Goal: Task Accomplishment & Management: Complete application form

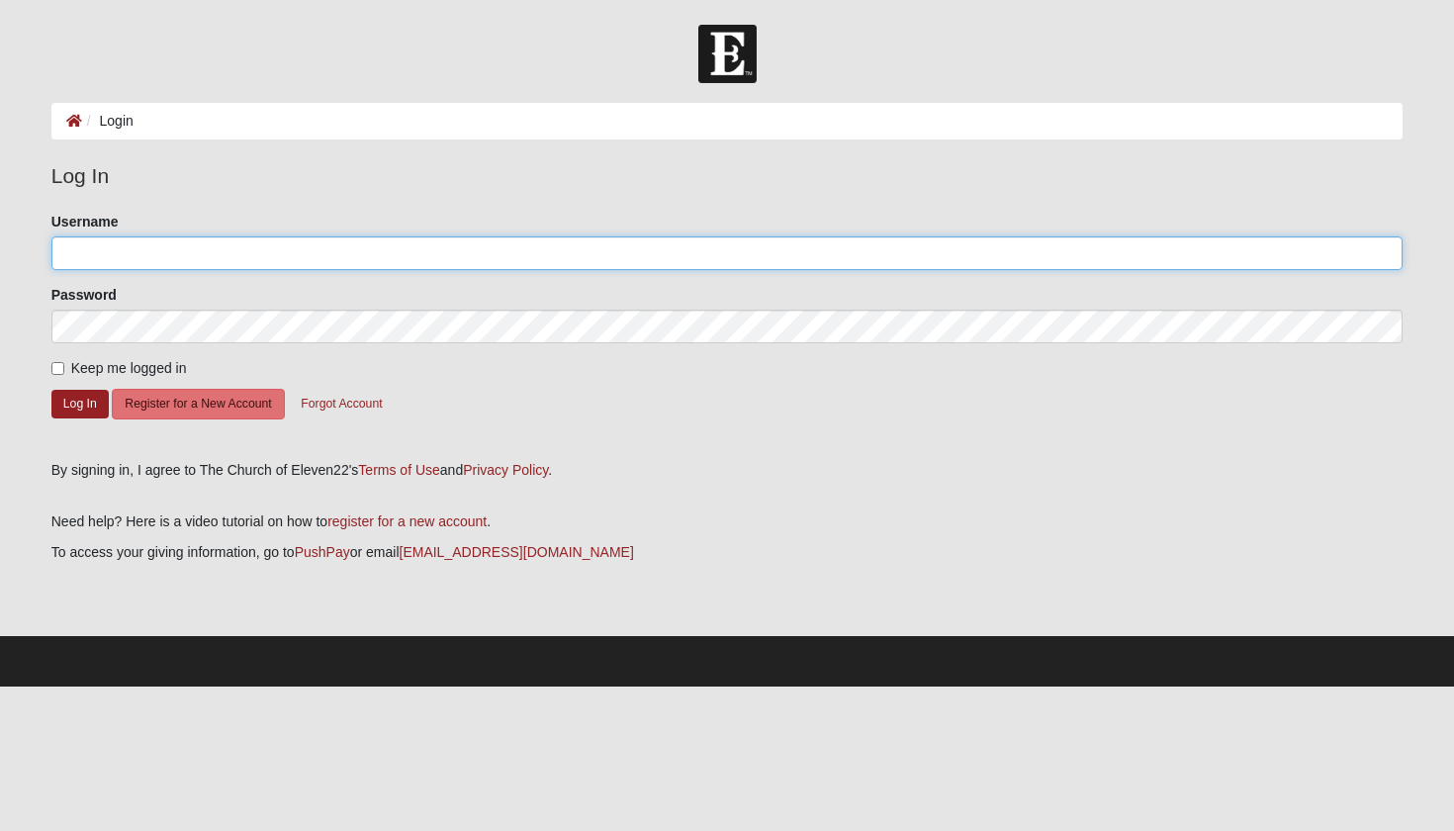
type input "[EMAIL_ADDRESS][DOMAIN_NAME]"
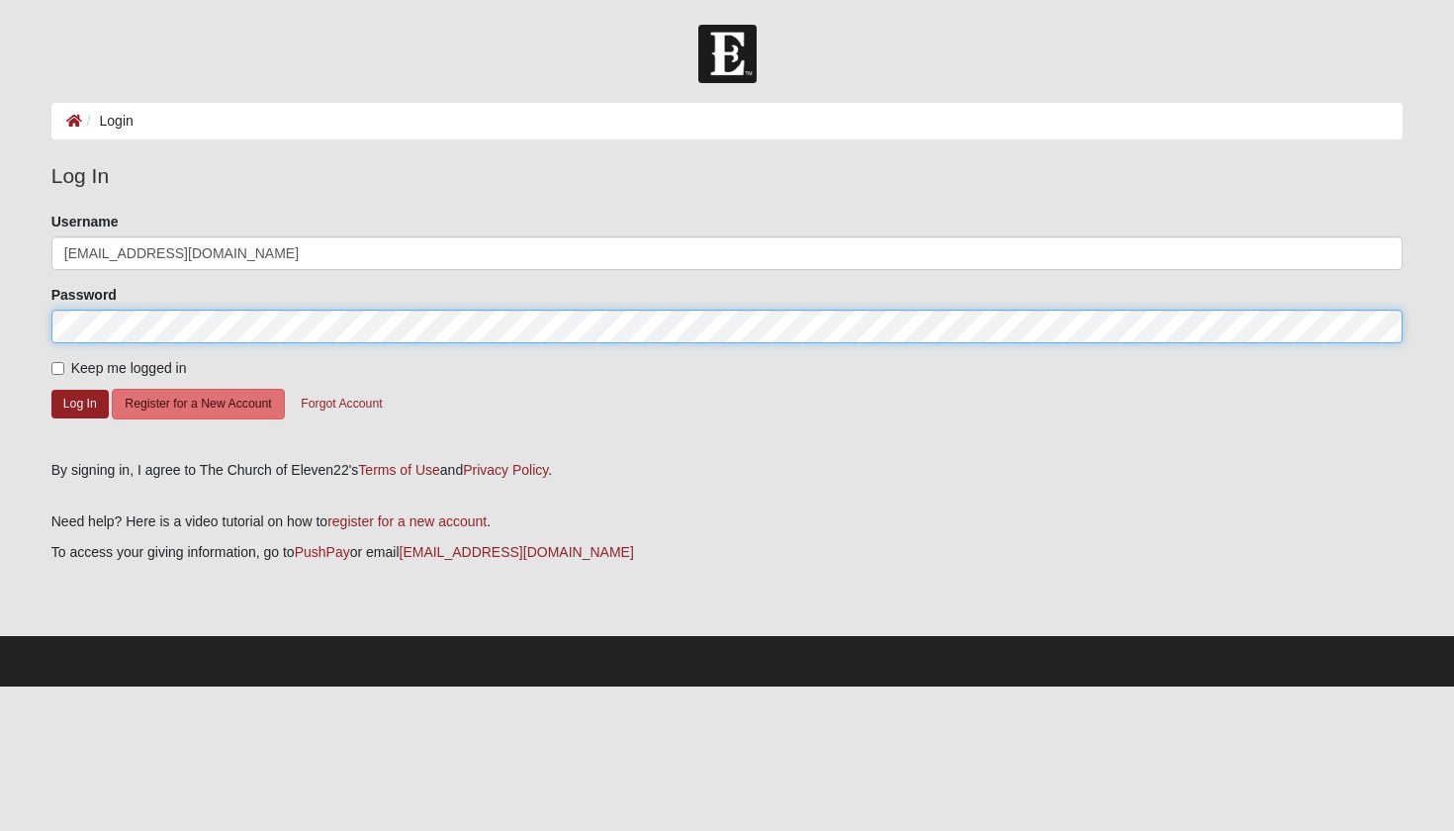
click at [79, 402] on button "Log In" at bounding box center [79, 404] width 57 height 29
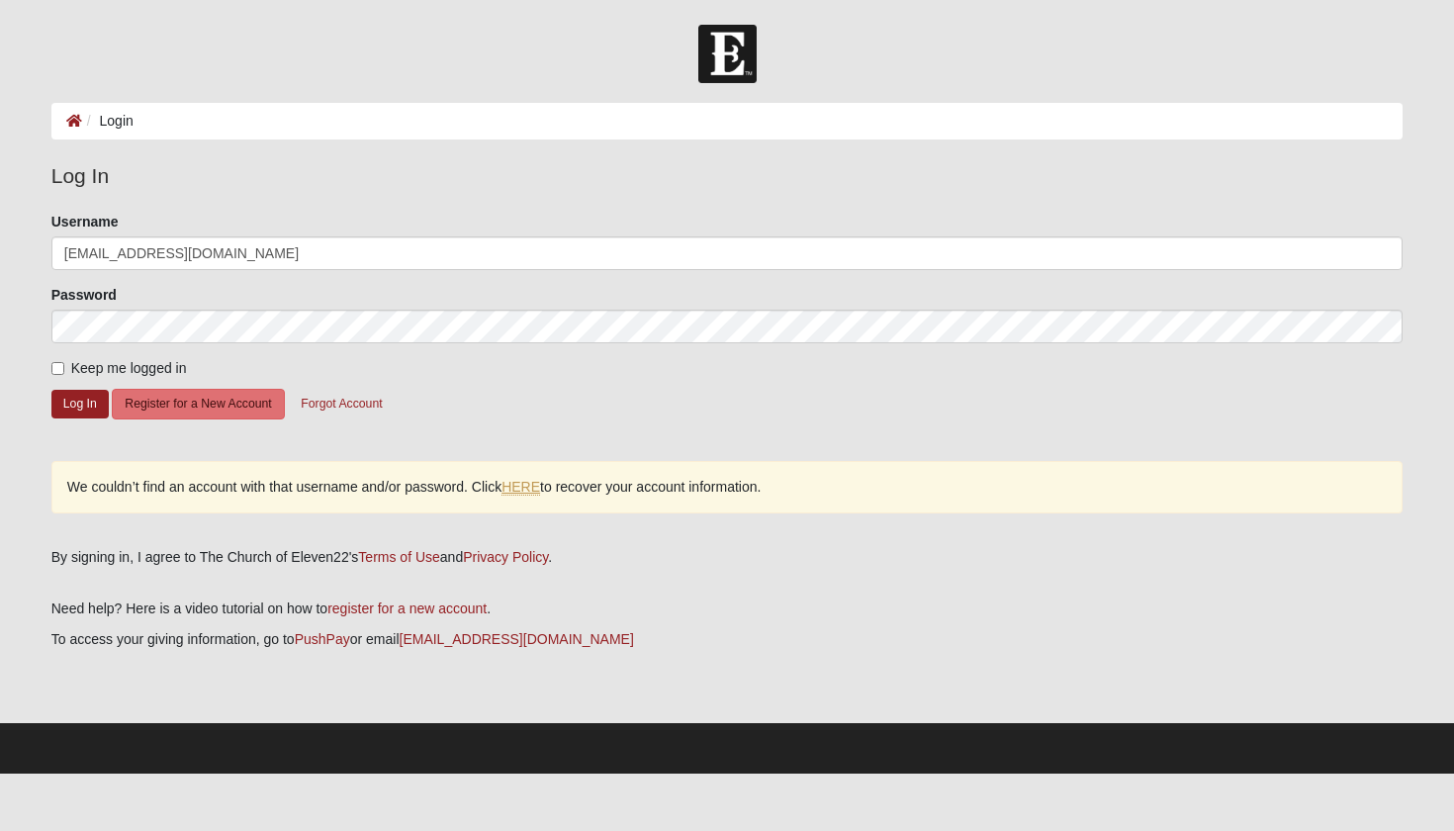
click at [536, 486] on link "HERE" at bounding box center [520, 487] width 39 height 17
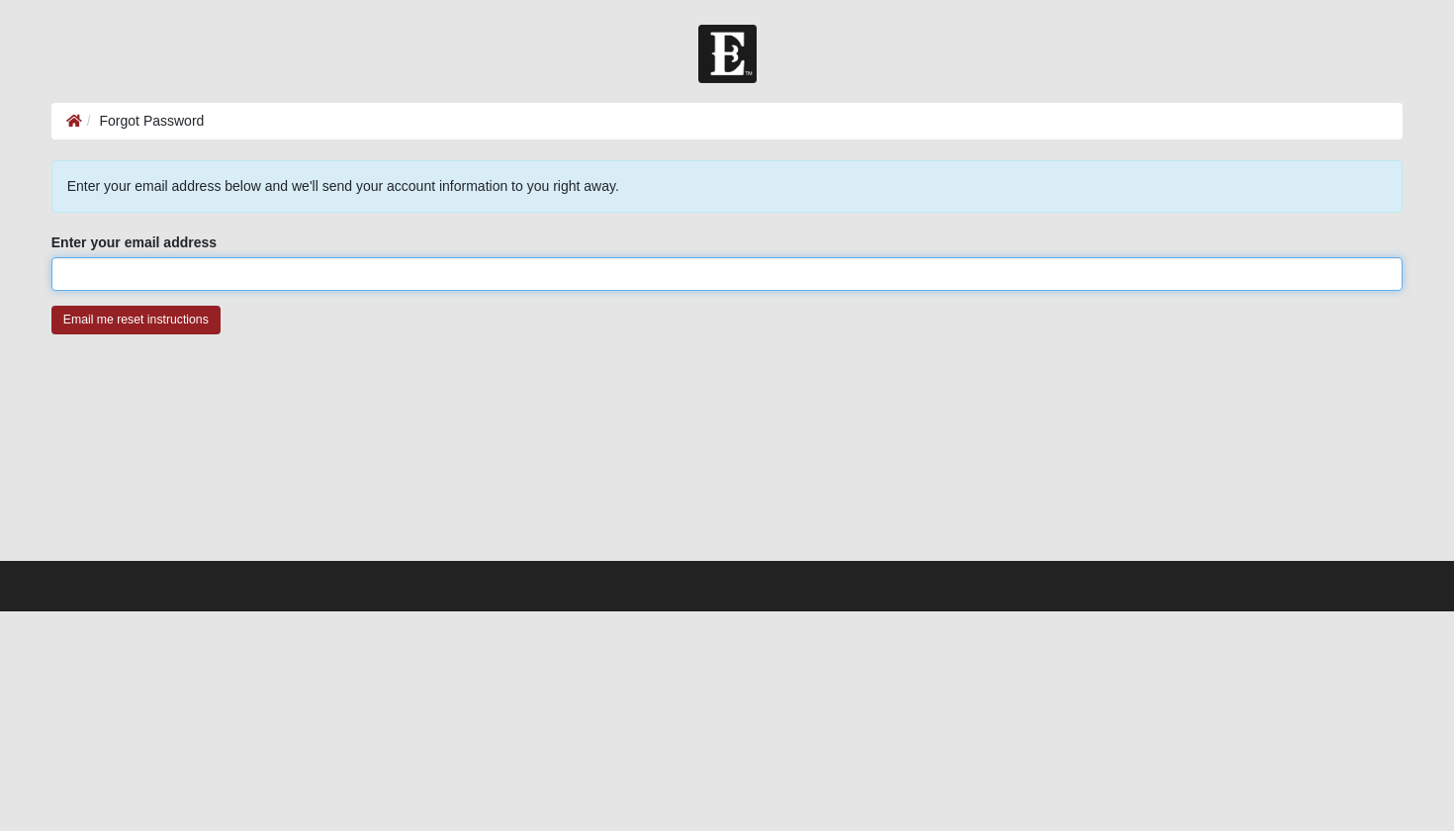
click at [443, 271] on input "Enter your email address" at bounding box center [727, 274] width 1352 height 34
type input "[EMAIL_ADDRESS][DOMAIN_NAME]"
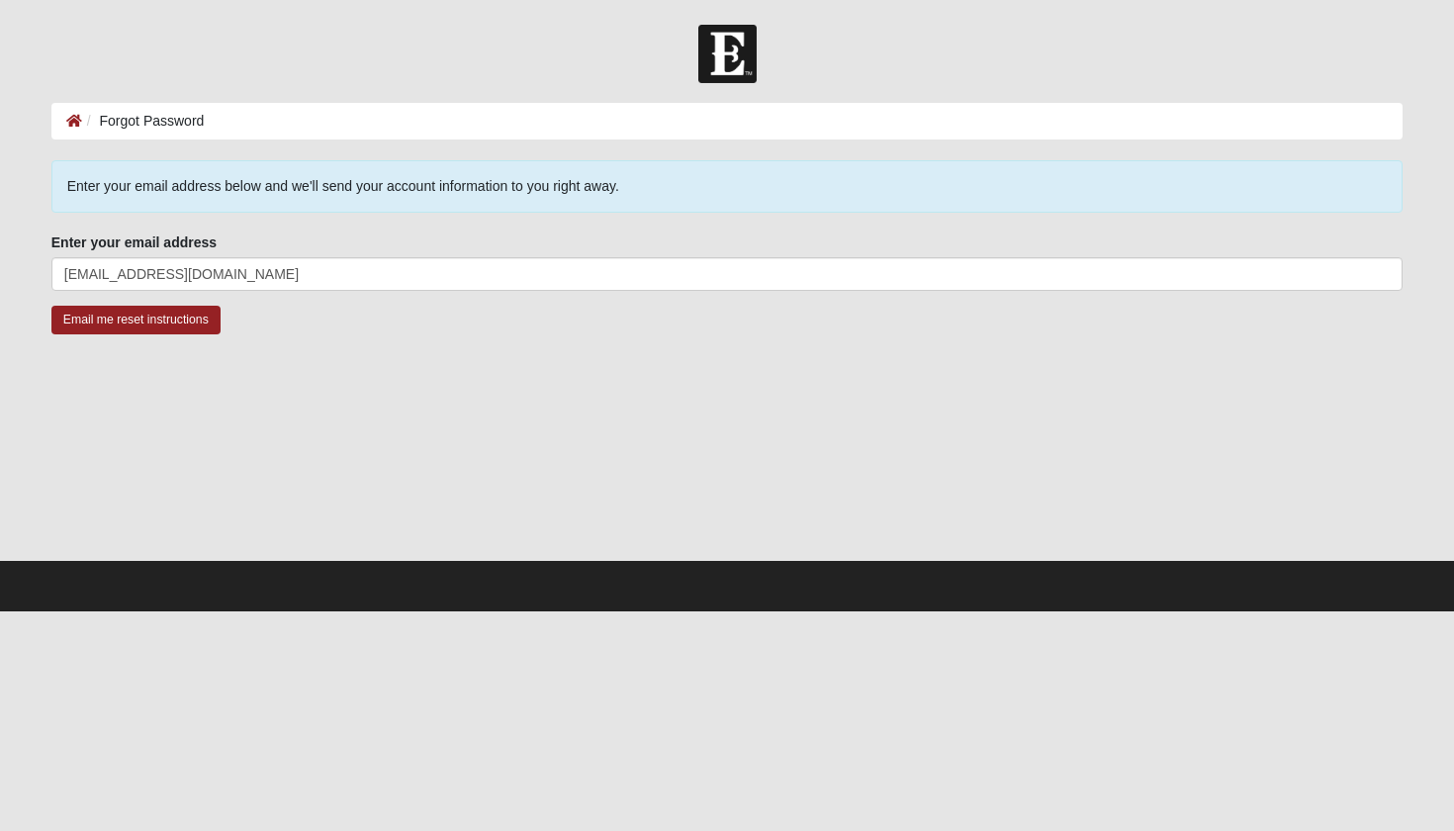
click at [452, 377] on div at bounding box center [727, 460] width 1352 height 198
click at [194, 325] on input "Email me reset instructions" at bounding box center [135, 320] width 169 height 29
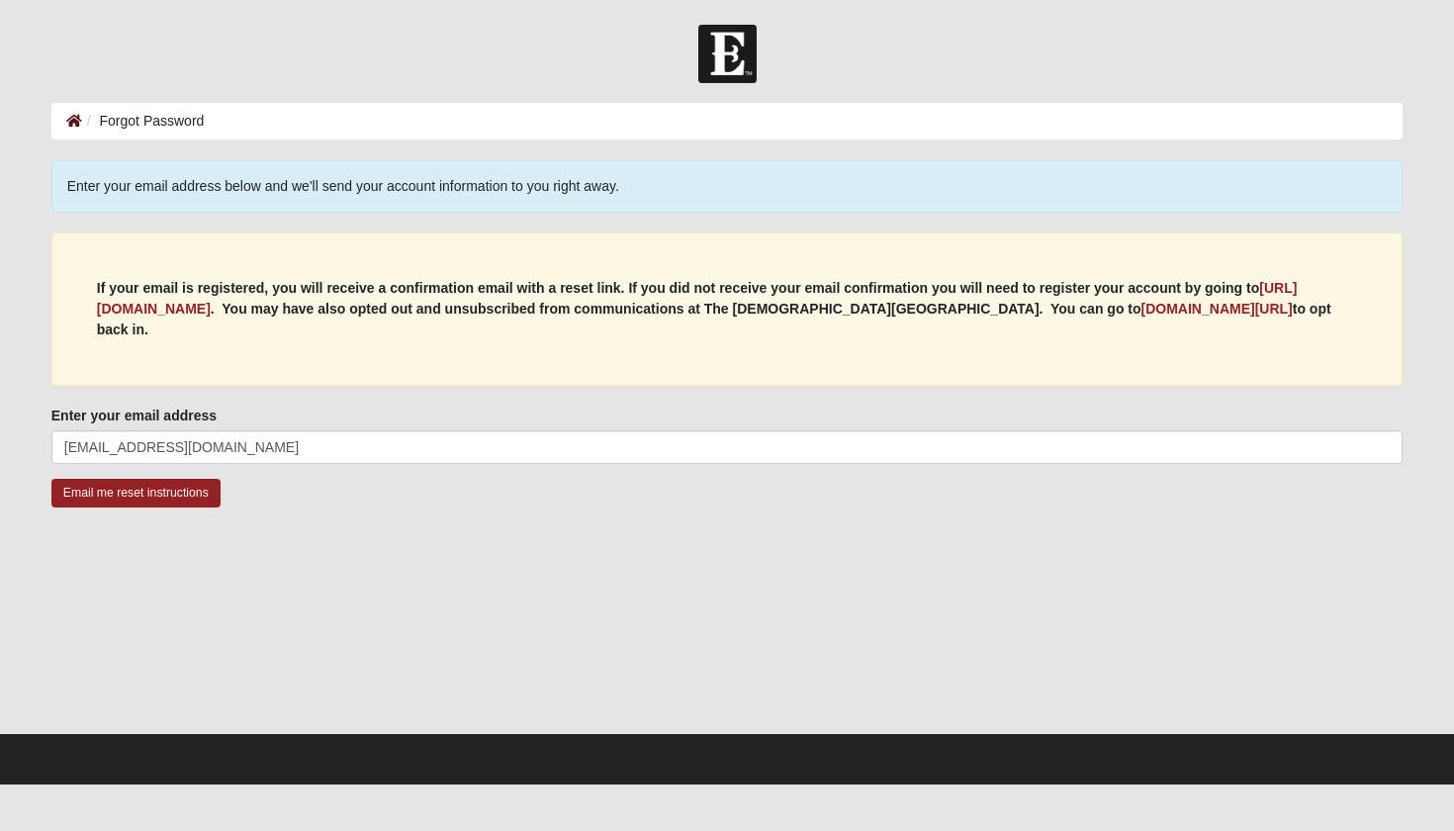
click at [68, 122] on icon at bounding box center [74, 121] width 16 height 14
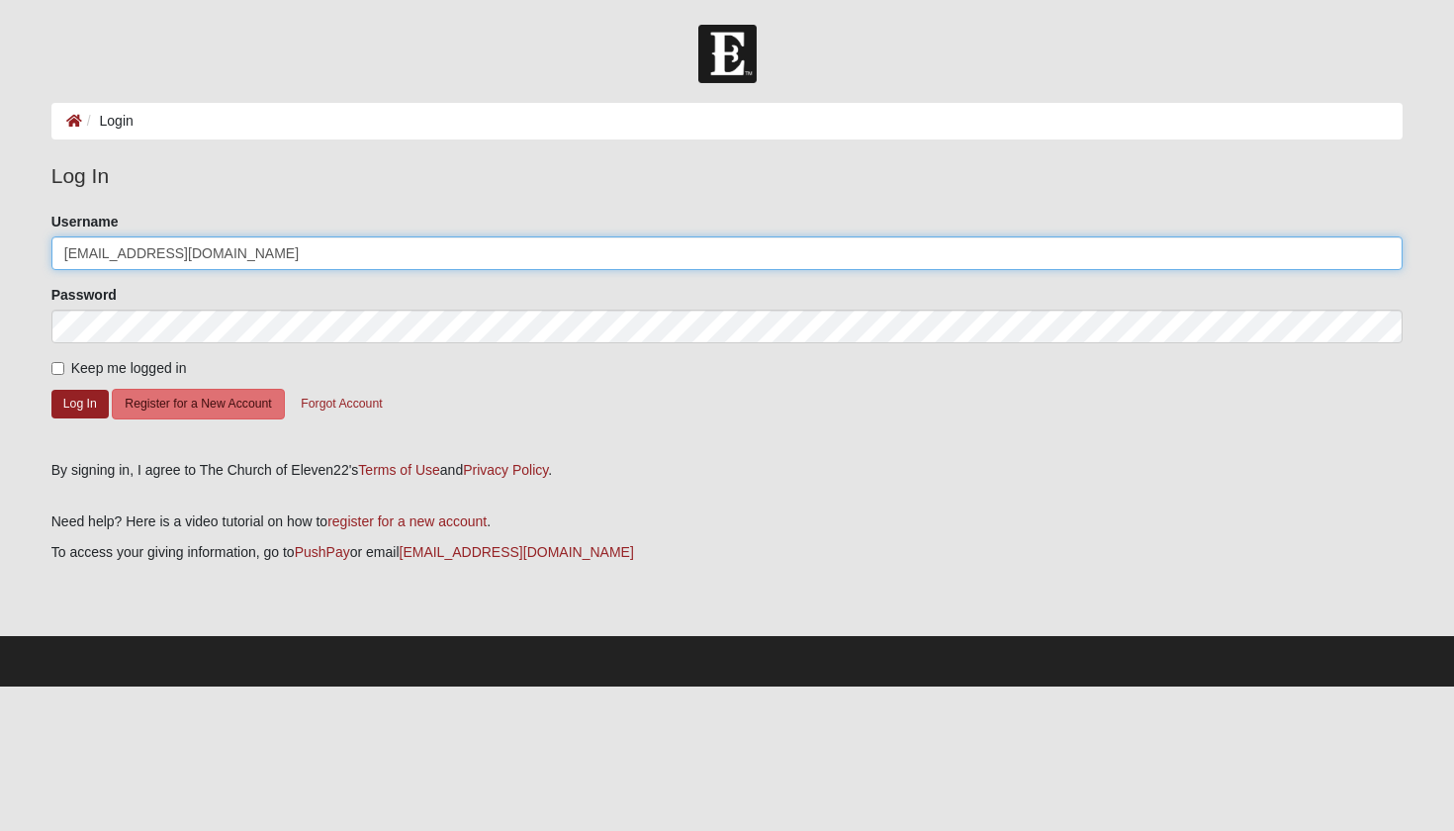
click at [237, 245] on input "[EMAIL_ADDRESS][DOMAIN_NAME]" at bounding box center [727, 253] width 1352 height 34
drag, startPoint x: 237, startPoint y: 245, endPoint x: 148, endPoint y: 245, distance: 89.0
click at [148, 245] on input "[EMAIL_ADDRESS][DOMAIN_NAME]" at bounding box center [727, 253] width 1352 height 34
type input "kunzeliza27"
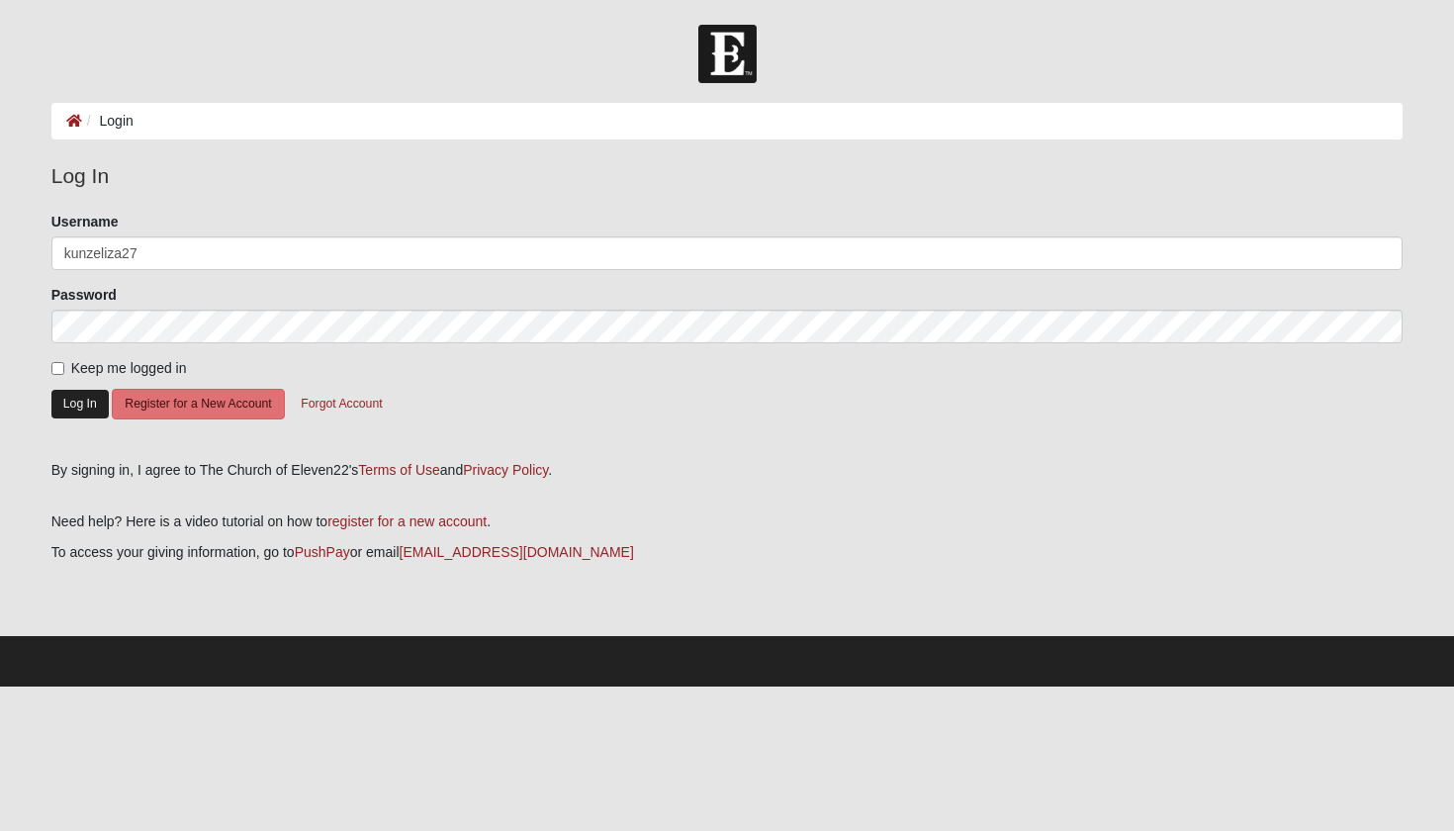
click at [76, 400] on button "Log In" at bounding box center [79, 404] width 57 height 29
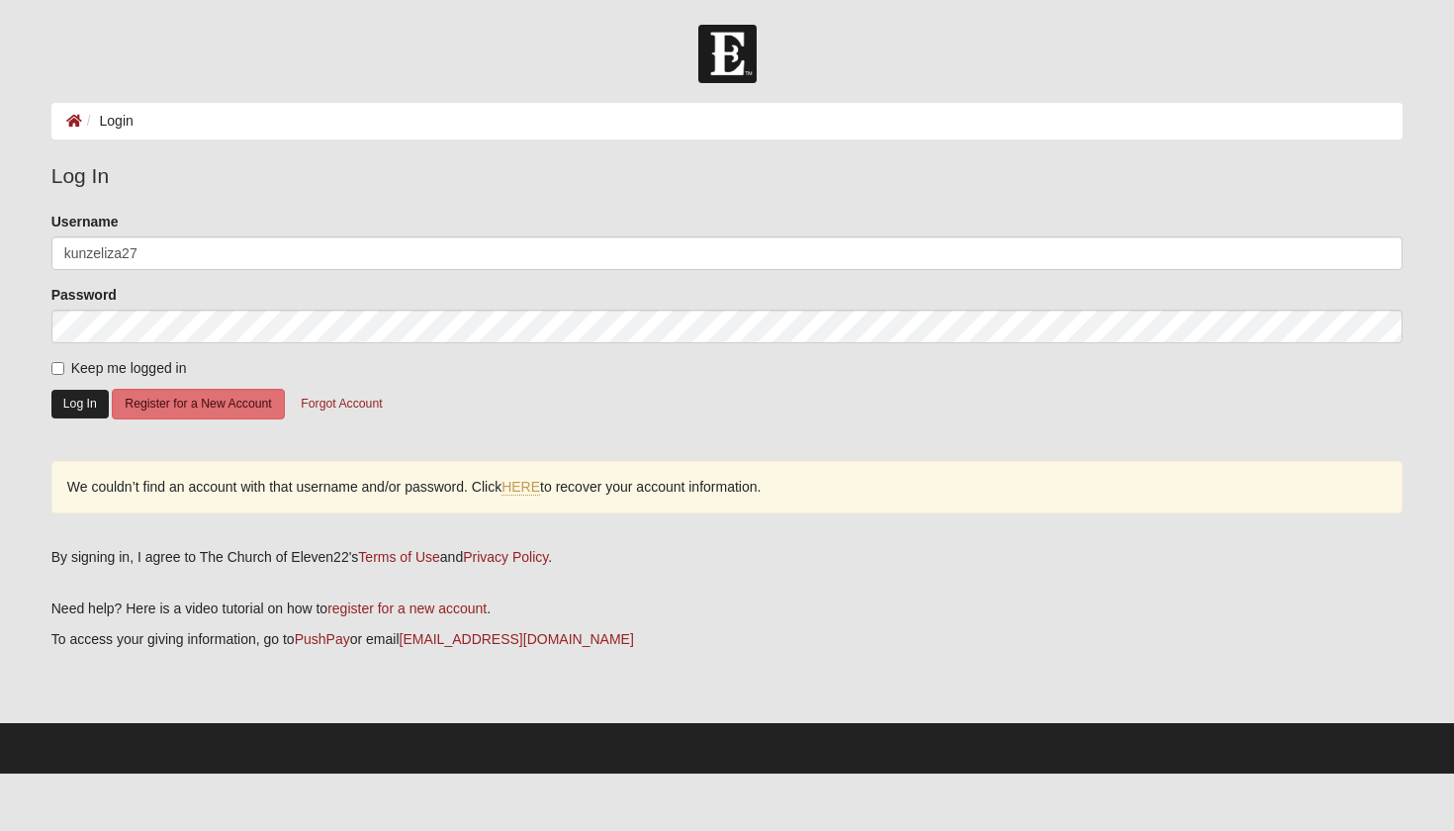
click at [83, 406] on button "Log In" at bounding box center [79, 404] width 57 height 29
click at [168, 409] on button "Register for a New Account" at bounding box center [198, 404] width 172 height 31
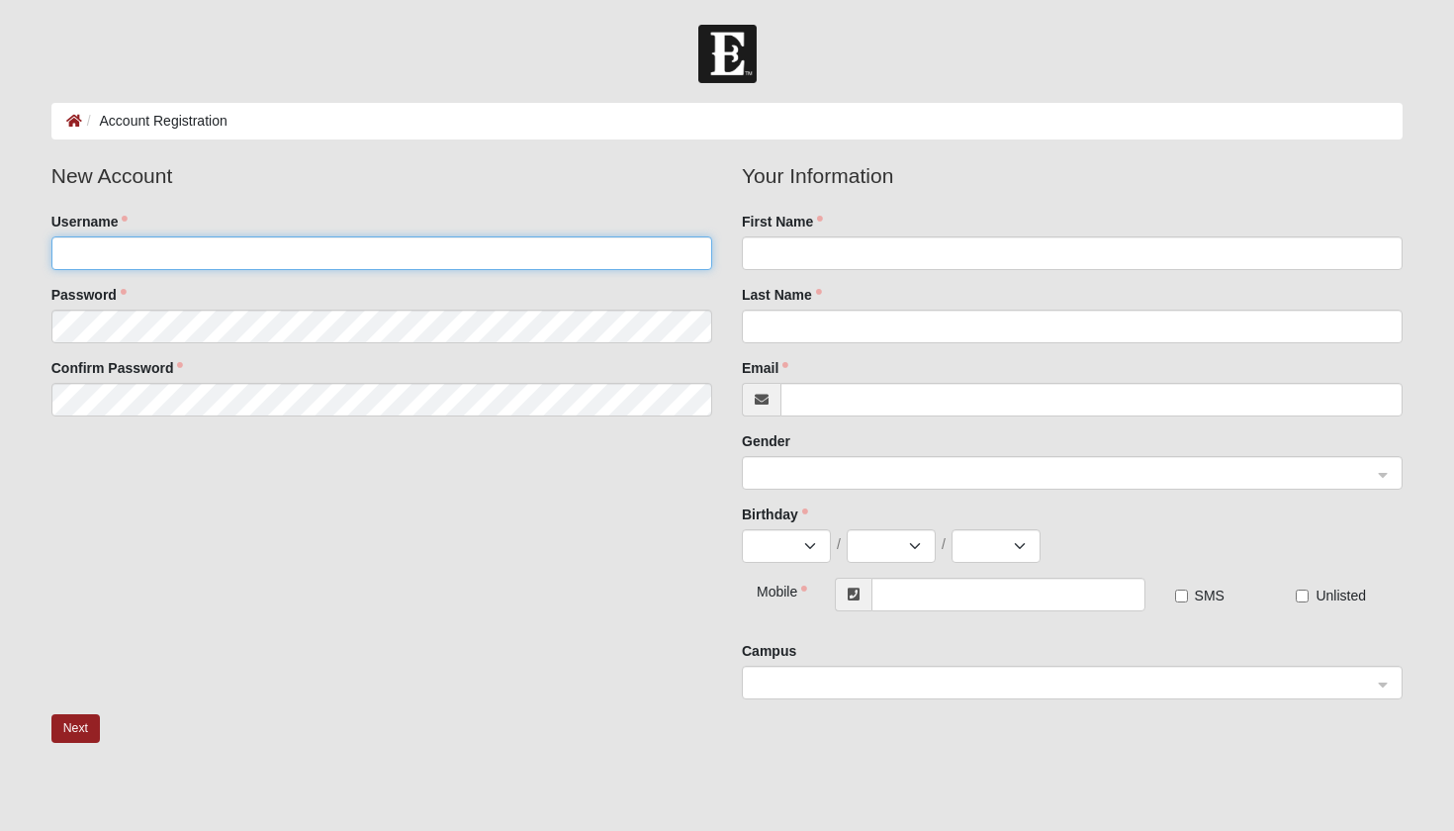
click at [384, 249] on input "Username" at bounding box center [381, 253] width 661 height 34
type input "k"
type input "Kunzeliza"
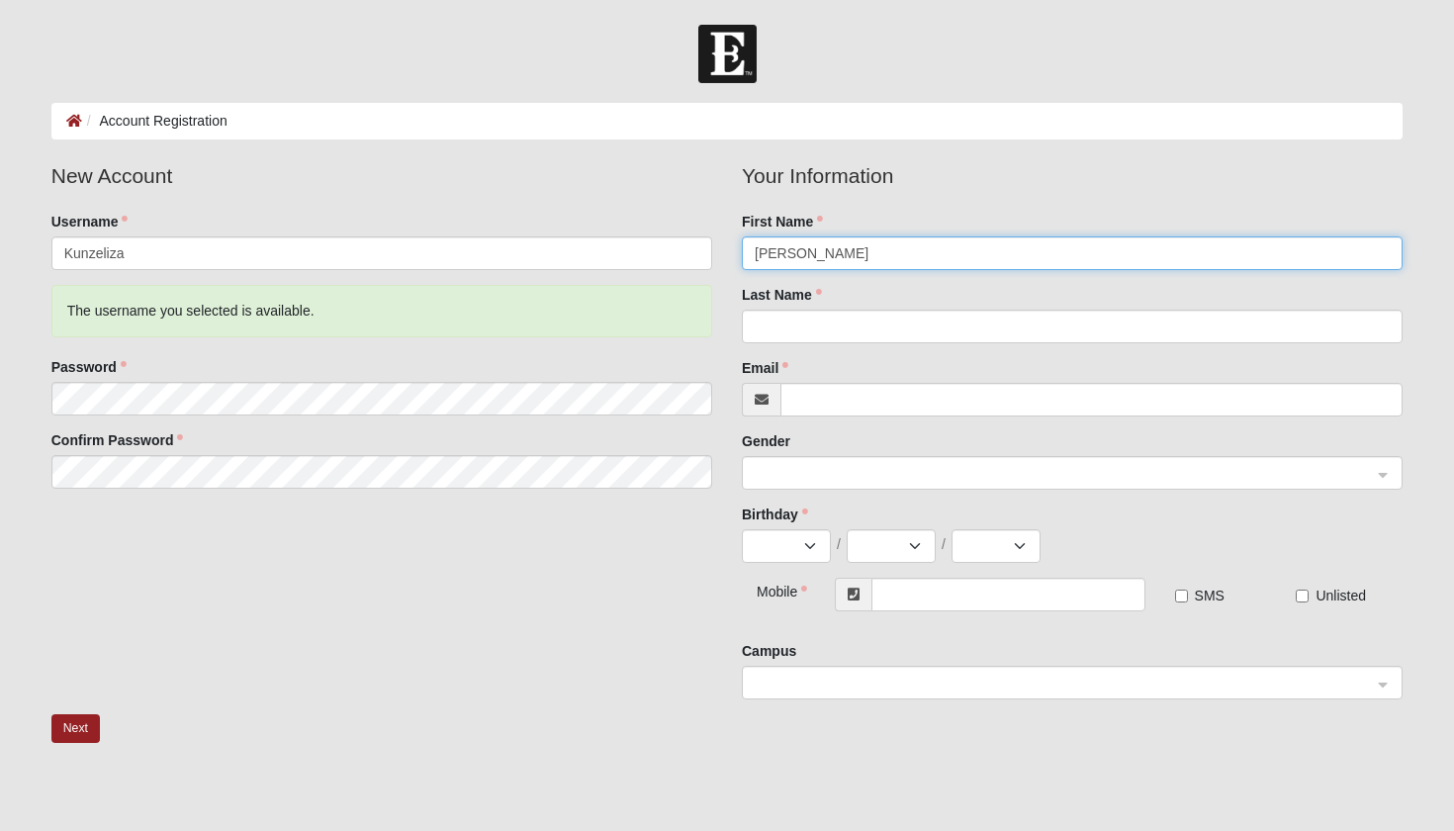
type input "Eliza"
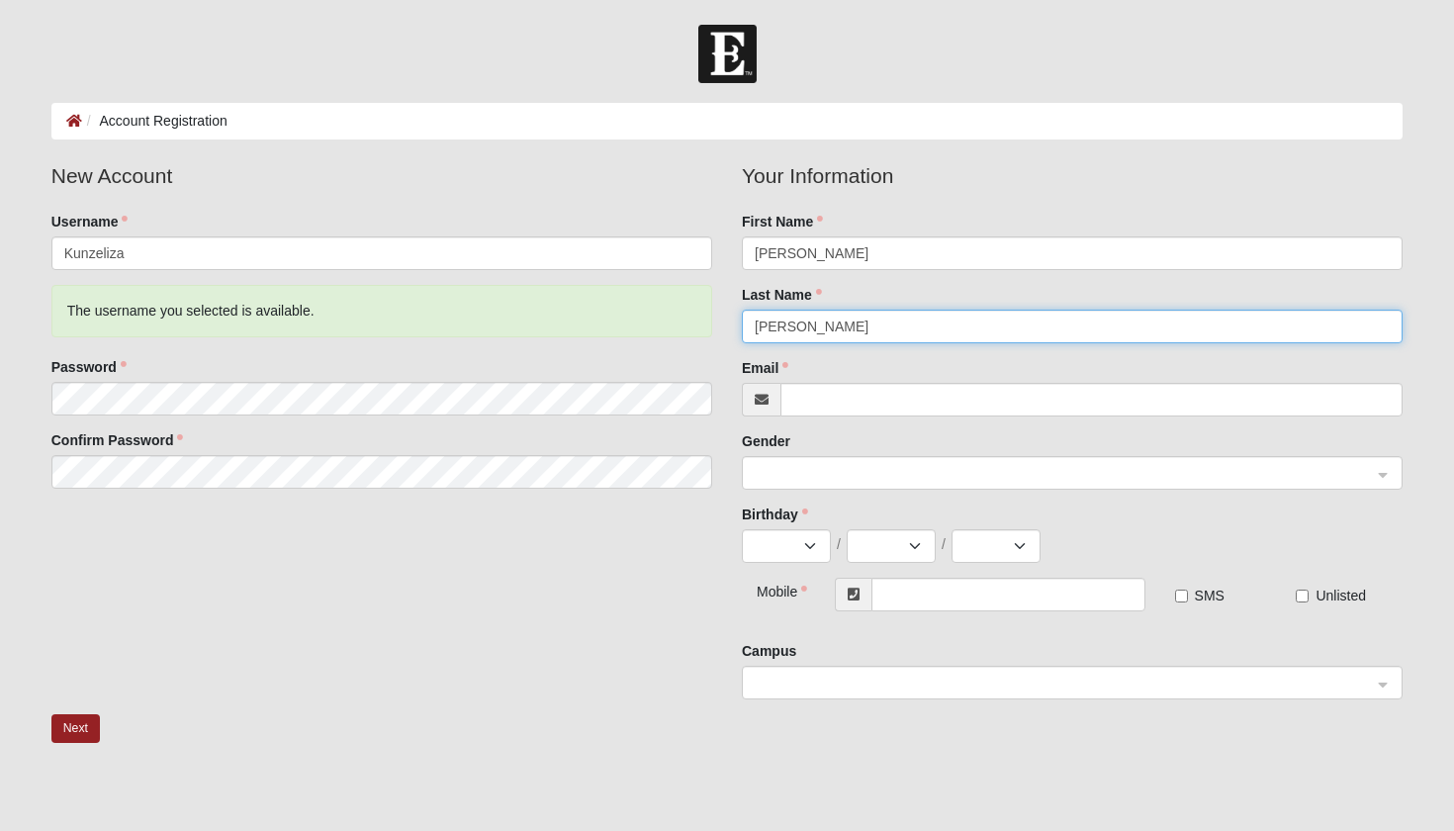
type input "Kunz"
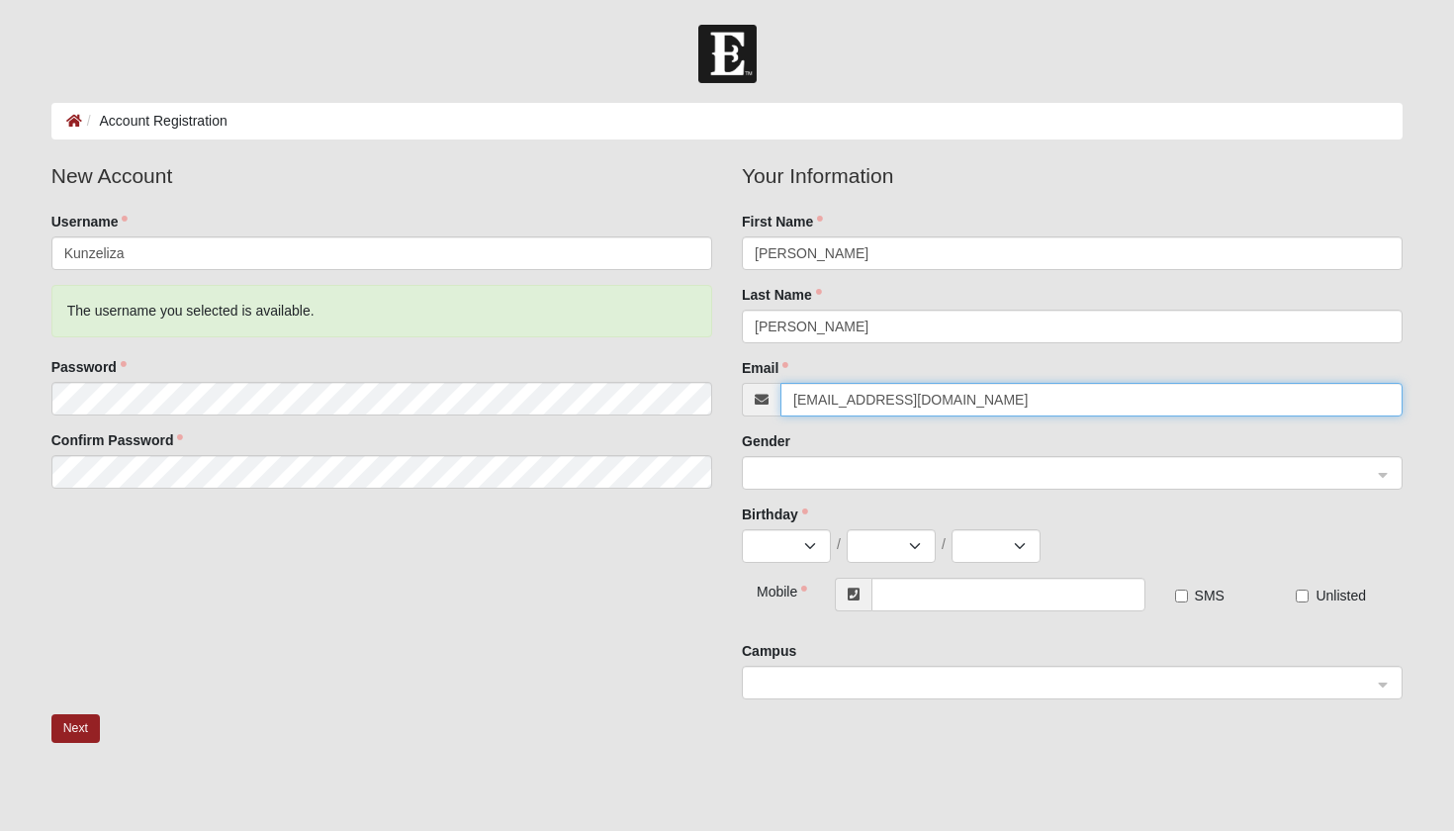
click at [856, 474] on span at bounding box center [1062, 474] width 617 height 22
type input "kunzeliza27@icloud.com"
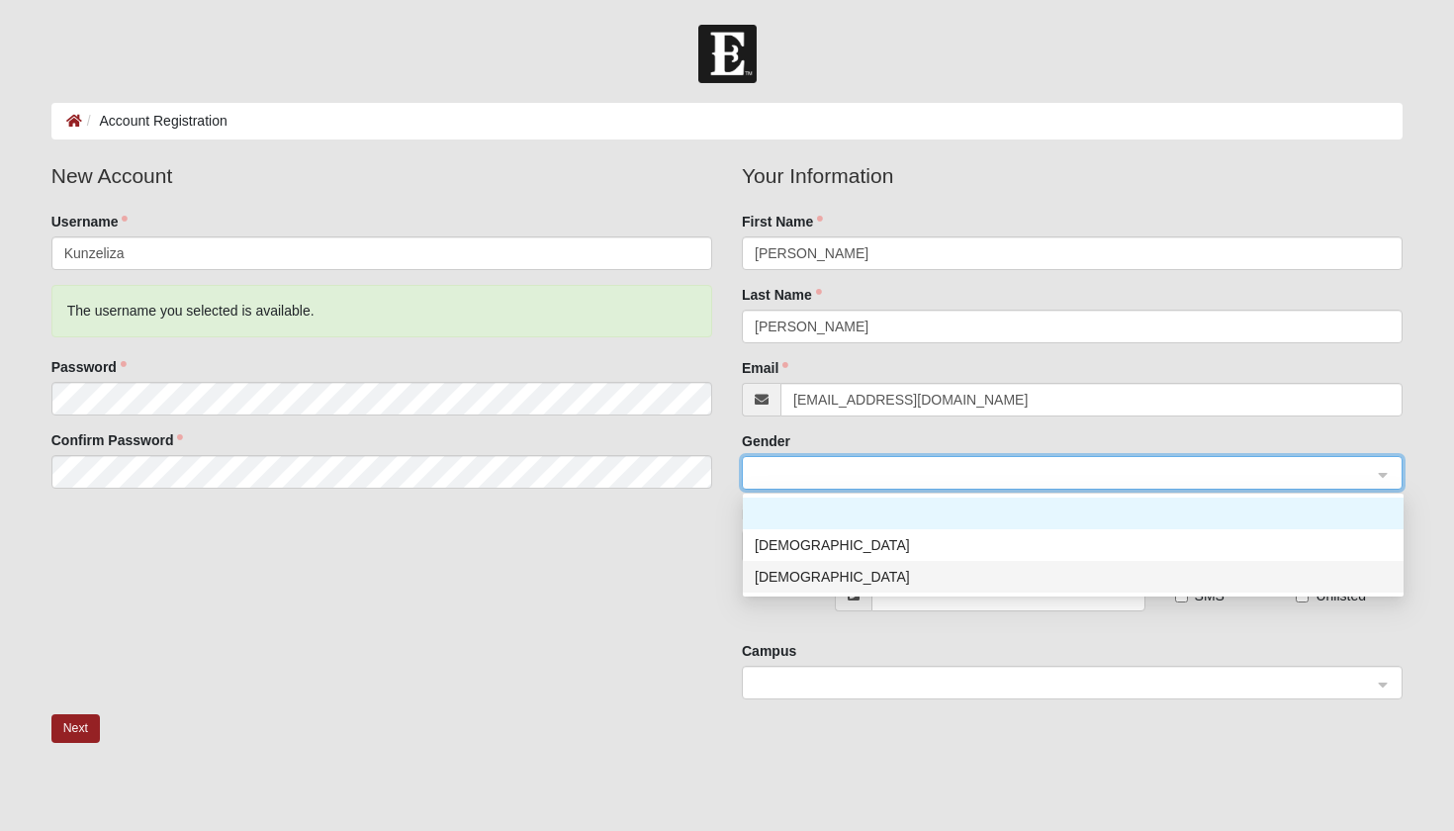
click at [806, 573] on div "Female" at bounding box center [1072, 577] width 637 height 22
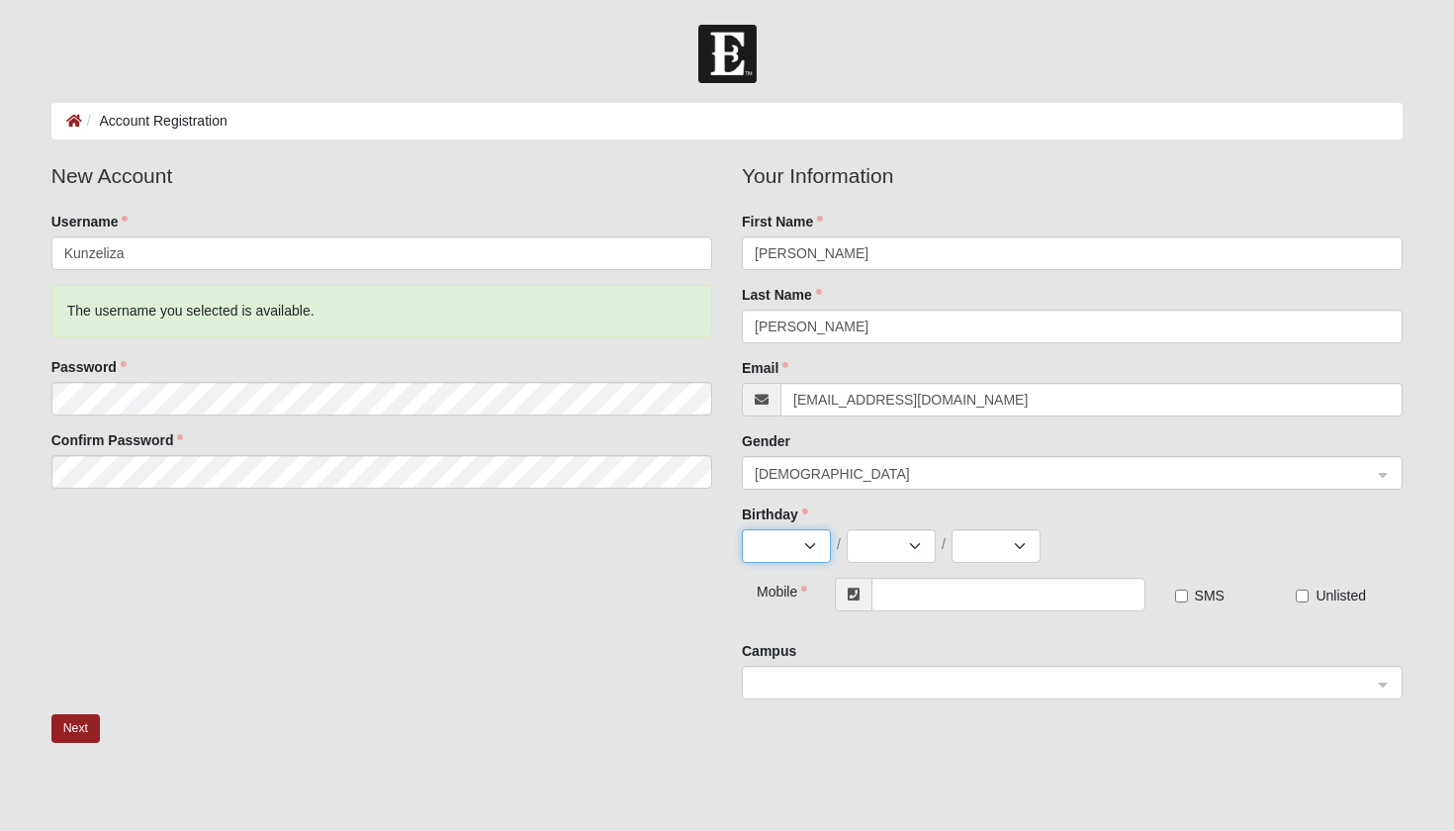
select select "1"
select select "27"
select select "1994"
click at [949, 602] on input "text" at bounding box center [1008, 594] width 274 height 34
type input "[PHONE_NUMBER]"
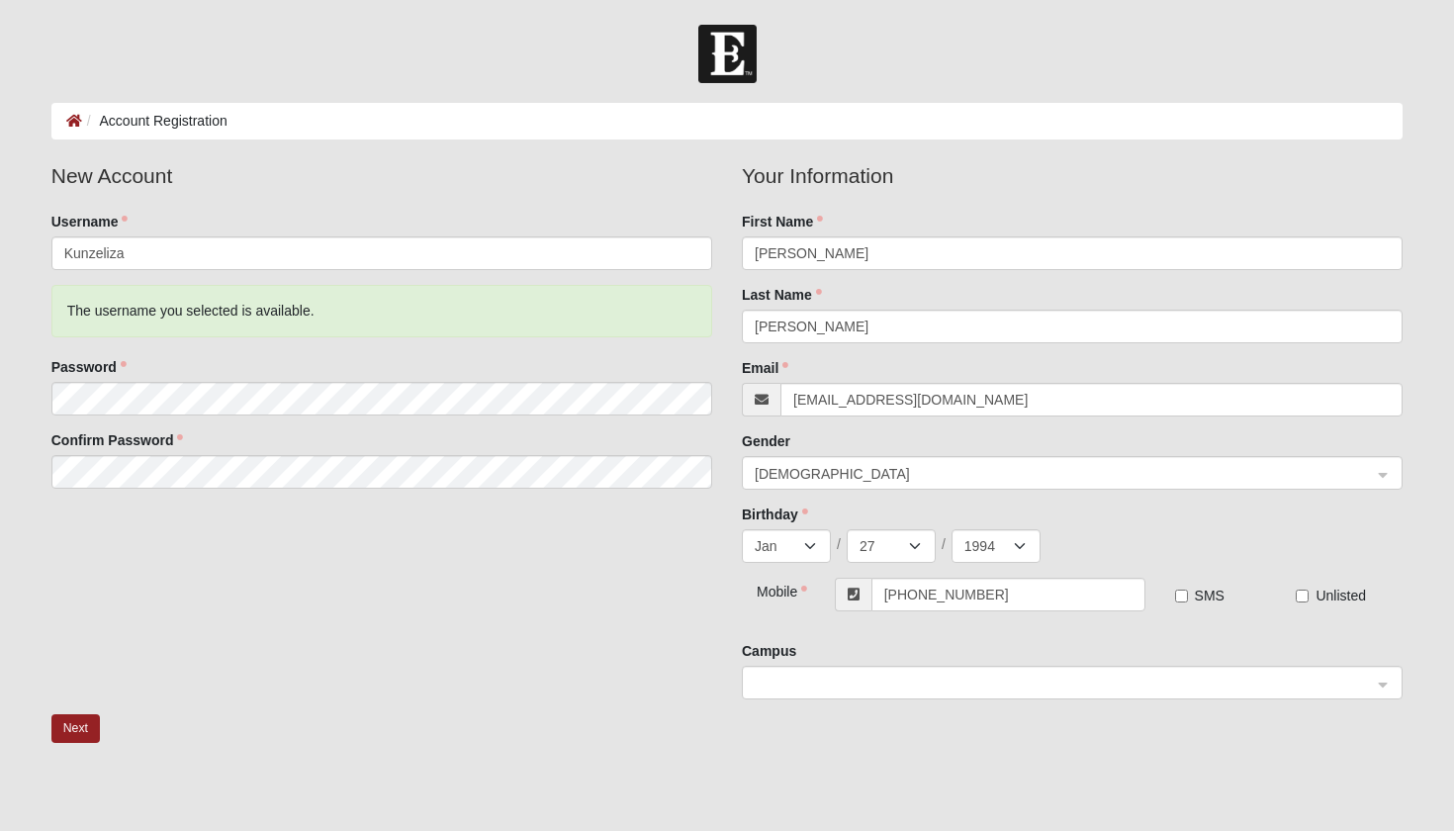
click at [1186, 598] on input "SMS" at bounding box center [1181, 595] width 13 height 13
checkbox input "true"
click at [1105, 686] on span at bounding box center [1062, 683] width 617 height 22
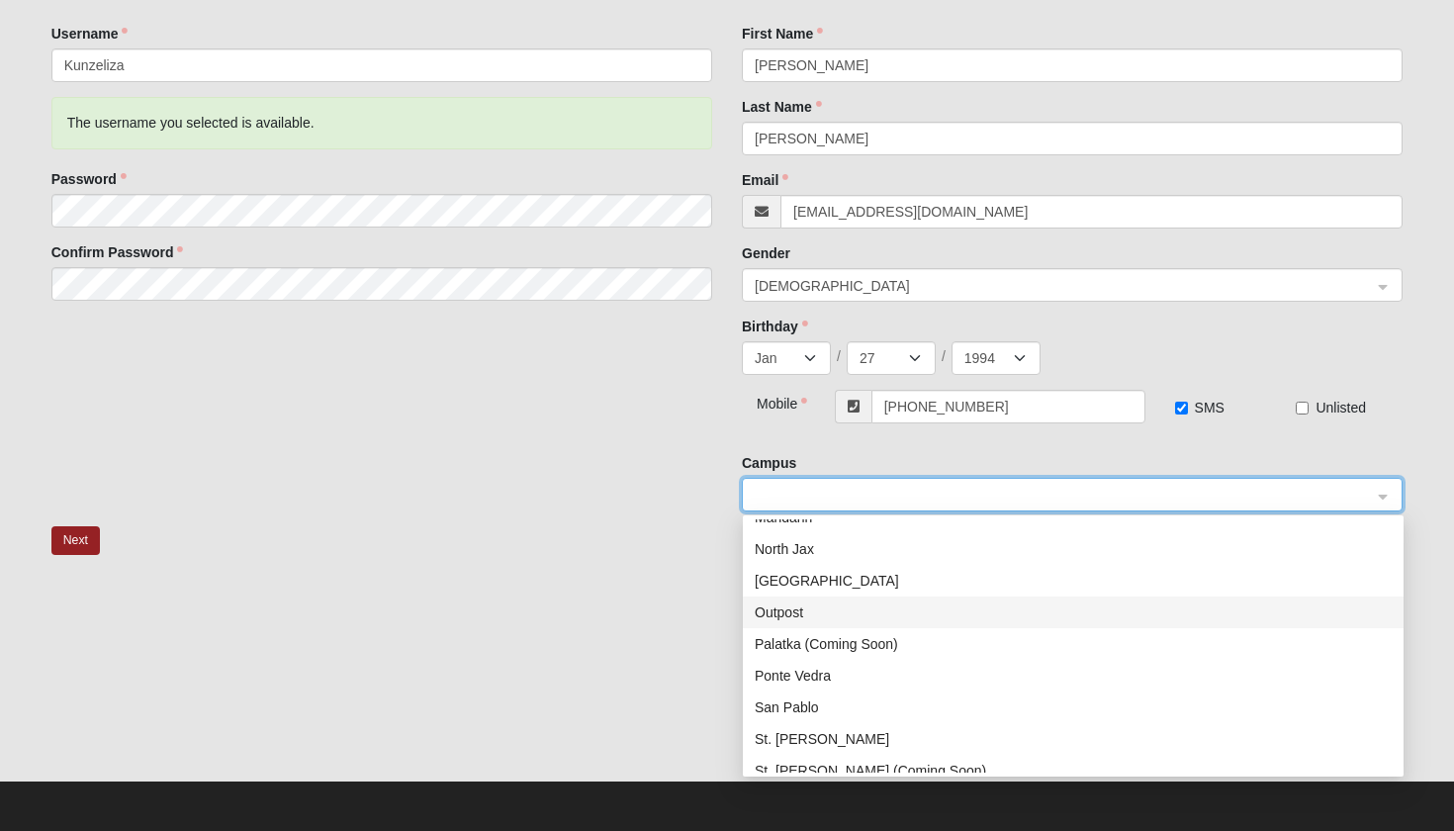
scroll to position [181, 0]
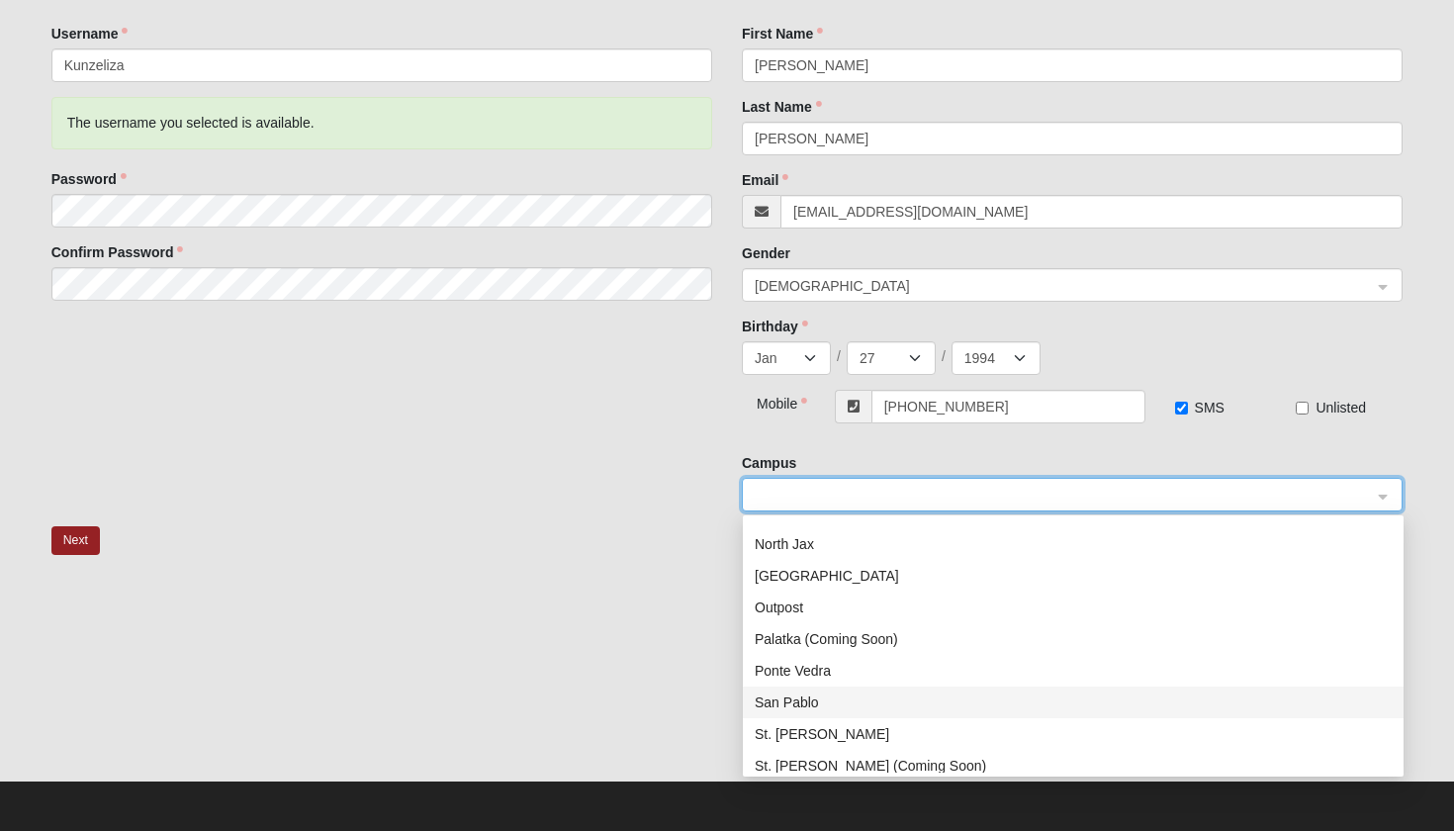
click at [1010, 703] on div "San Pablo" at bounding box center [1072, 702] width 637 height 22
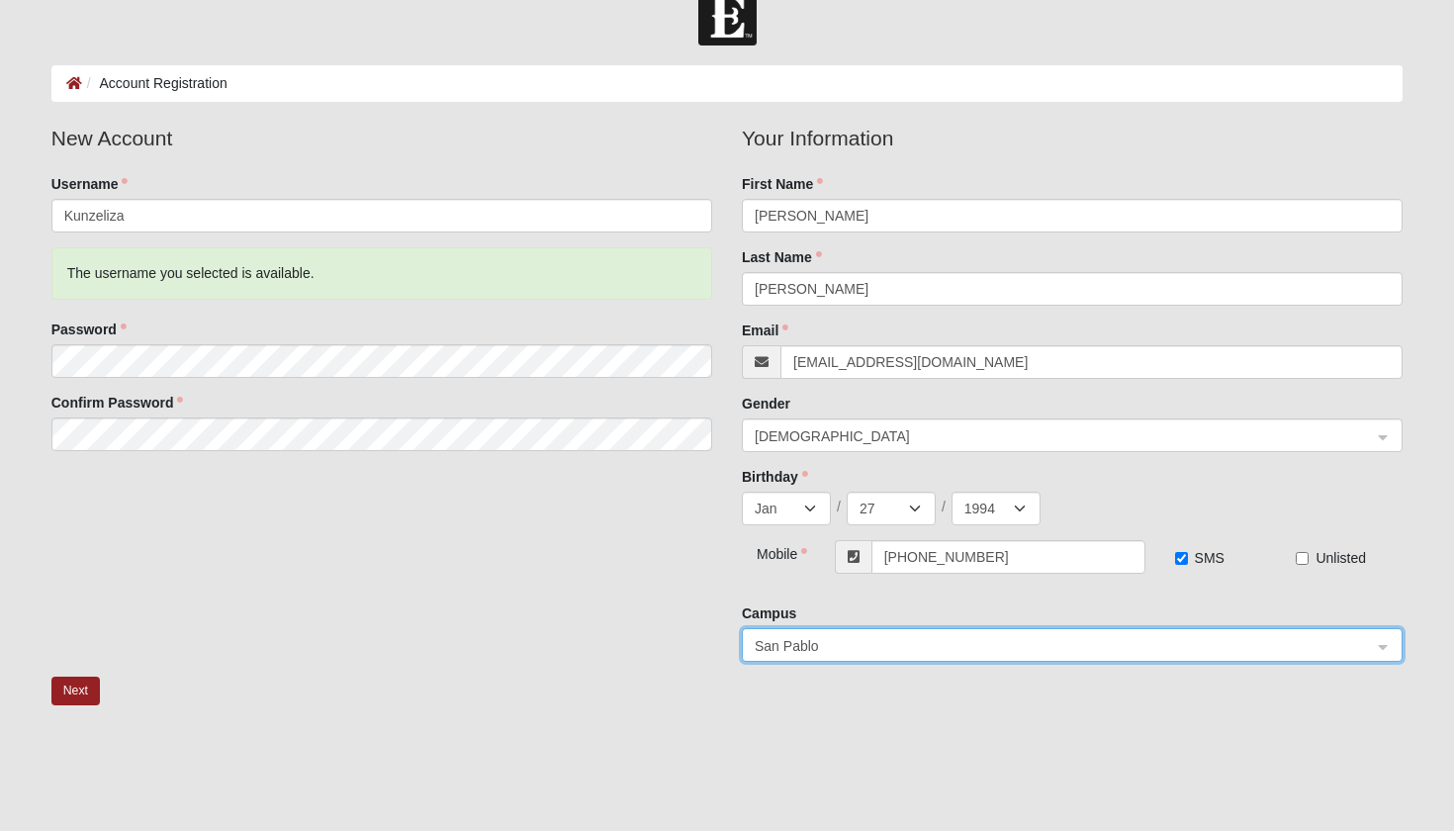
scroll to position [34, 0]
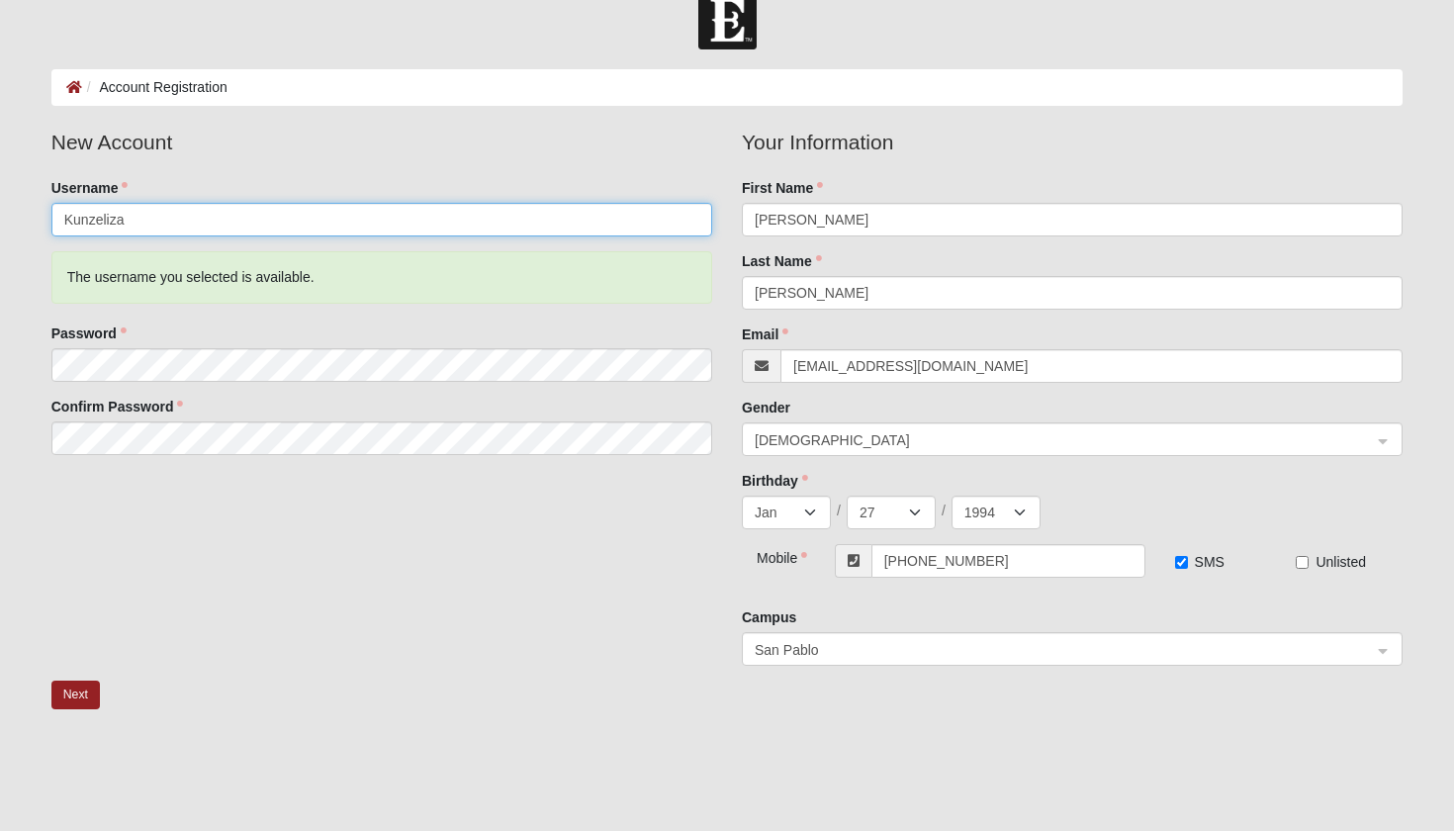
drag, startPoint x: 162, startPoint y: 224, endPoint x: 24, endPoint y: 224, distance: 138.4
click at [24, 224] on form "Log In Account Registration Account Registration Error Please correct the follo…" at bounding box center [727, 488] width 1454 height 995
type input "Eliza.Kunz"
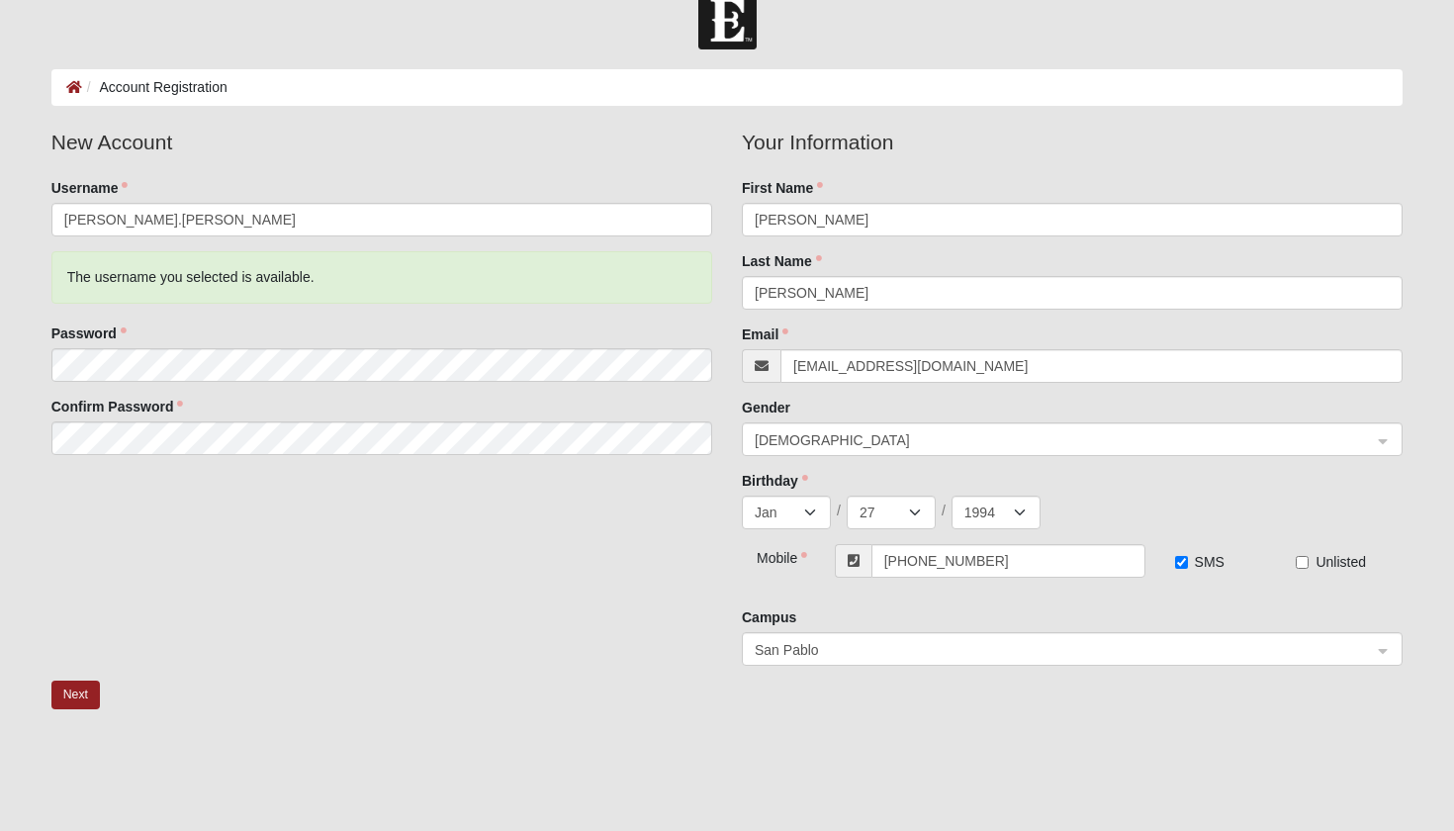
click at [247, 501] on div "New Account Username Eliza.Kunz The username you selected is available. Passwor…" at bounding box center [727, 404] width 1381 height 554
click at [90, 699] on button "Next" at bounding box center [75, 694] width 48 height 29
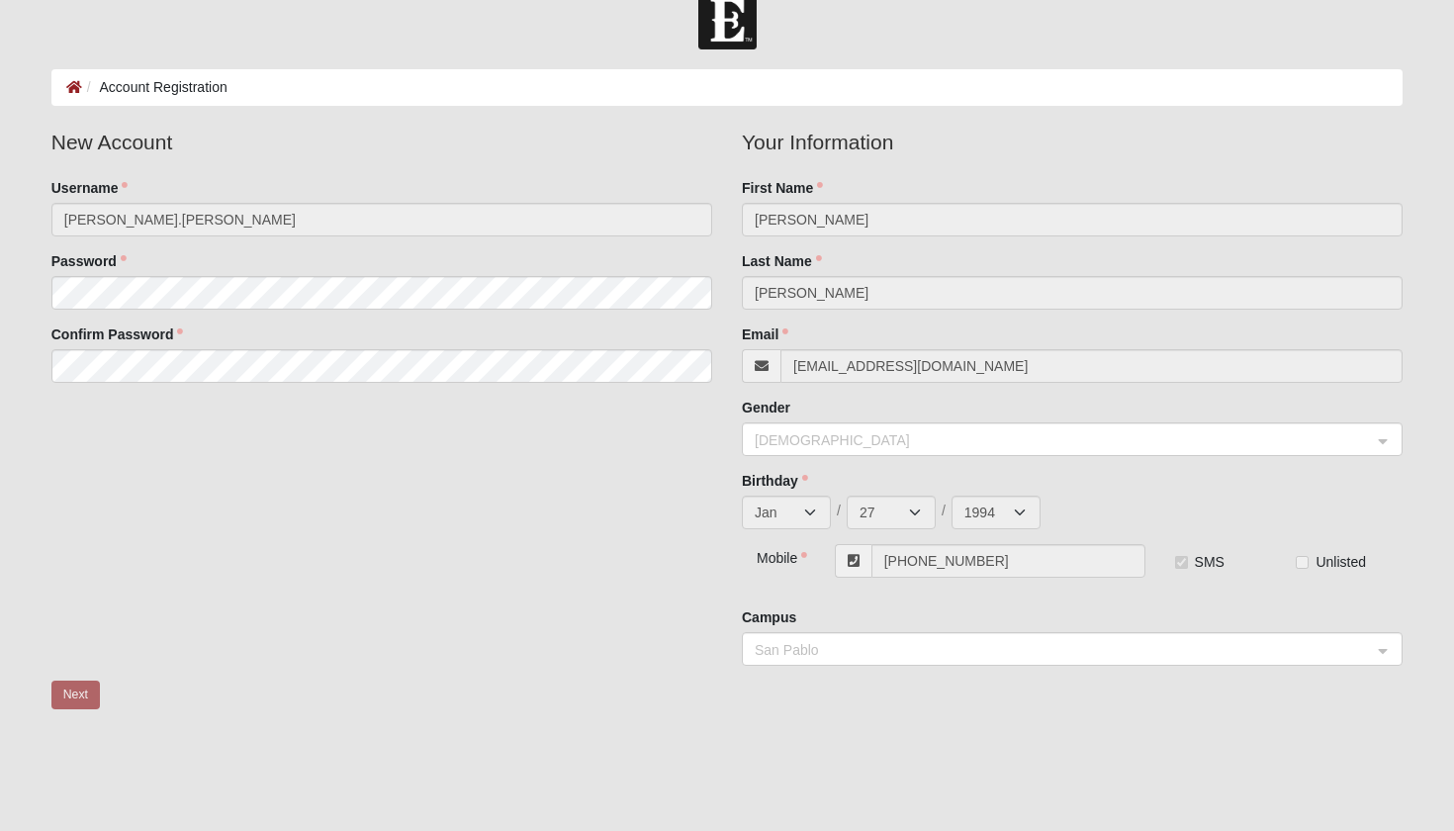
scroll to position [0, 0]
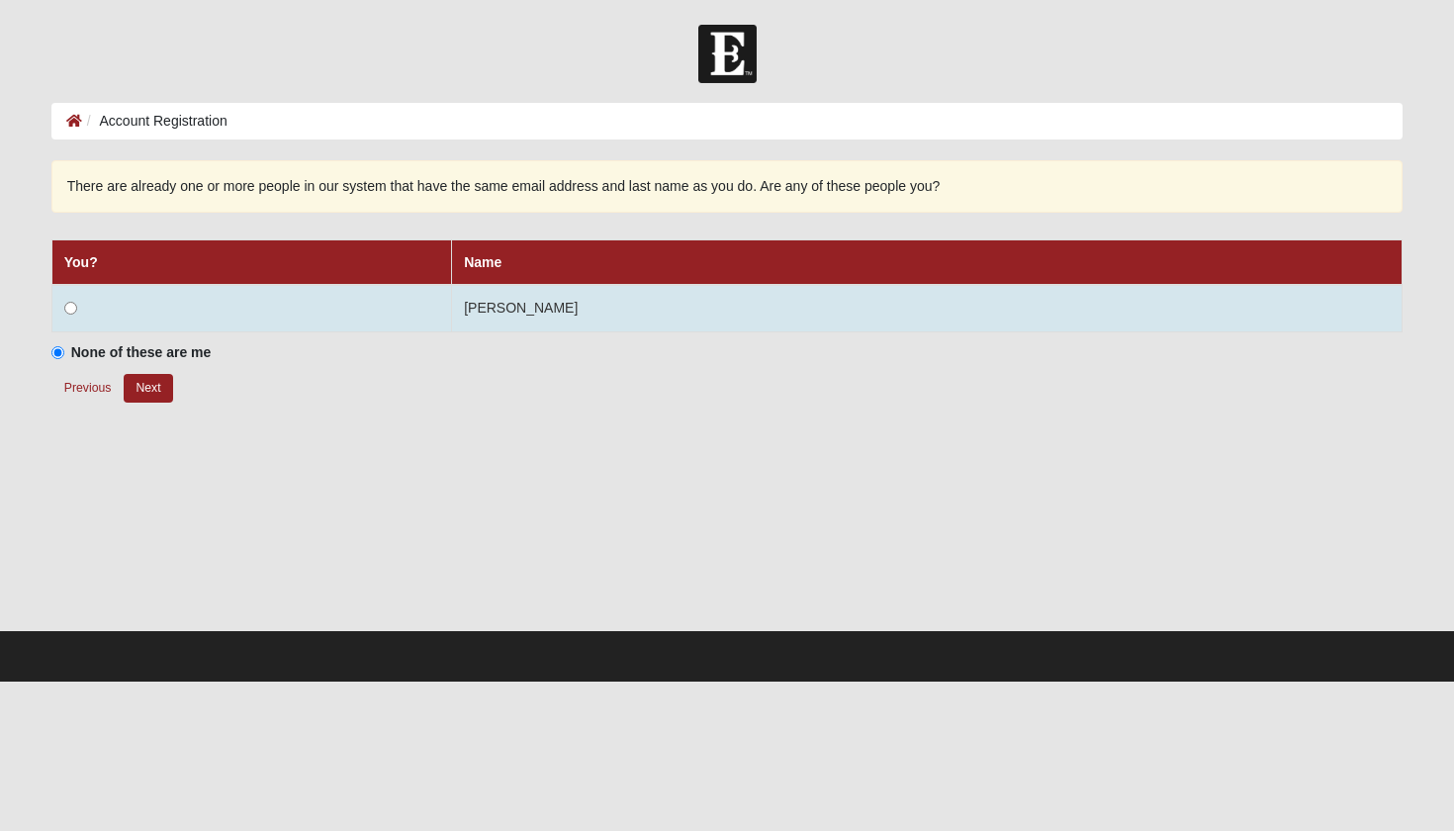
click at [68, 305] on input "radio" at bounding box center [70, 308] width 13 height 13
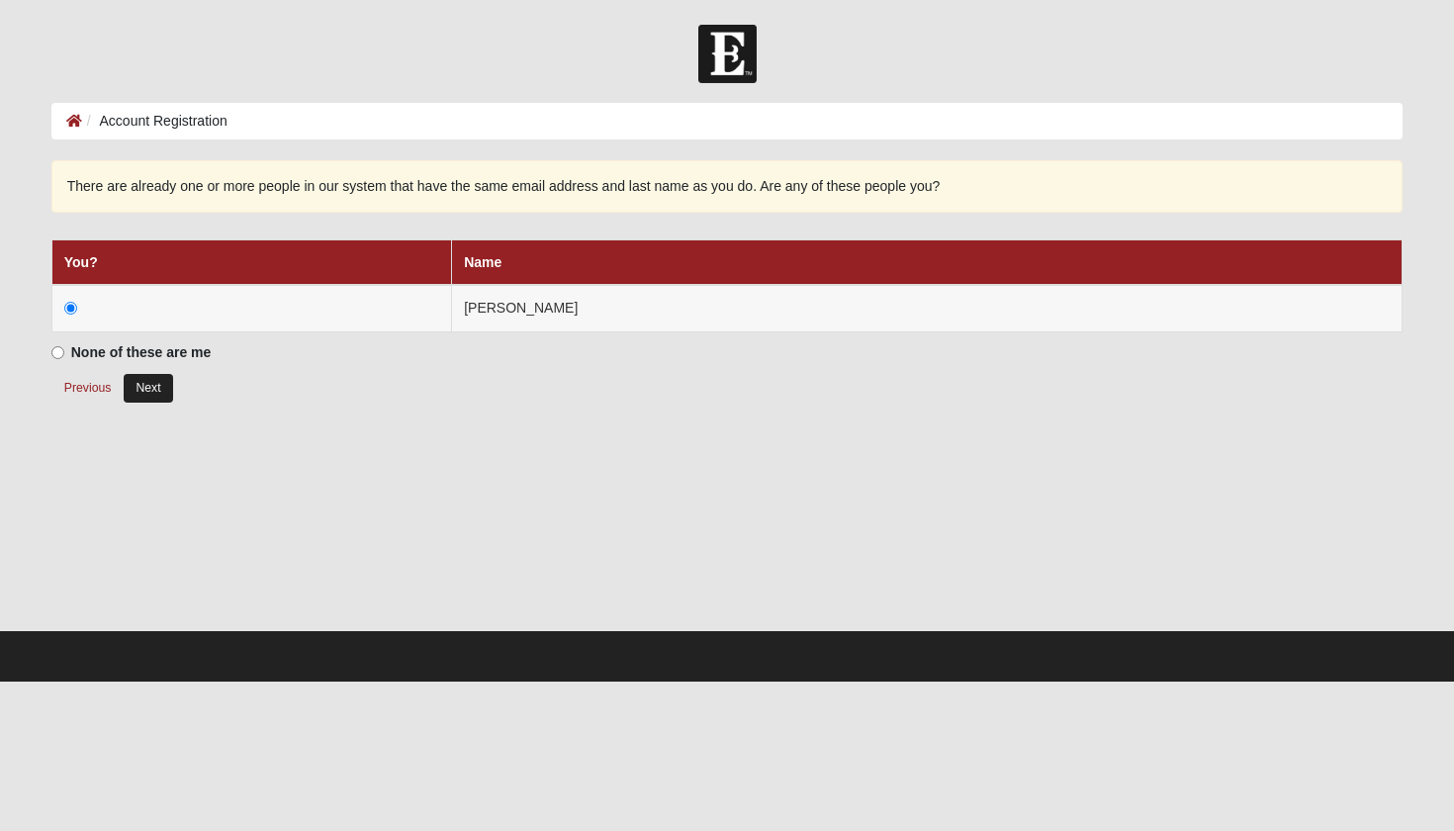
click at [141, 389] on button "Next" at bounding box center [148, 388] width 48 height 29
radio input "true"
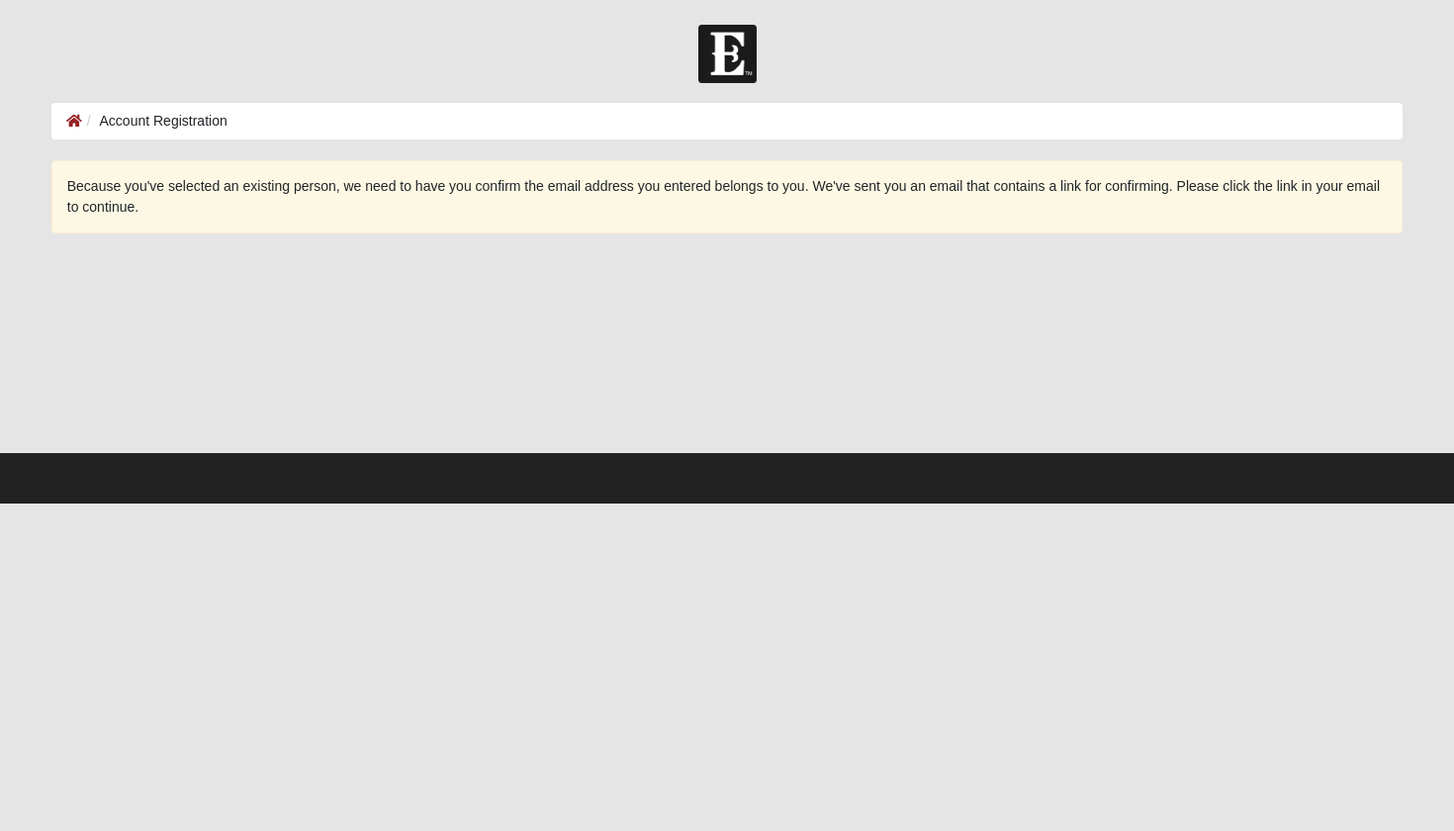
click at [446, 351] on div at bounding box center [727, 352] width 1352 height 198
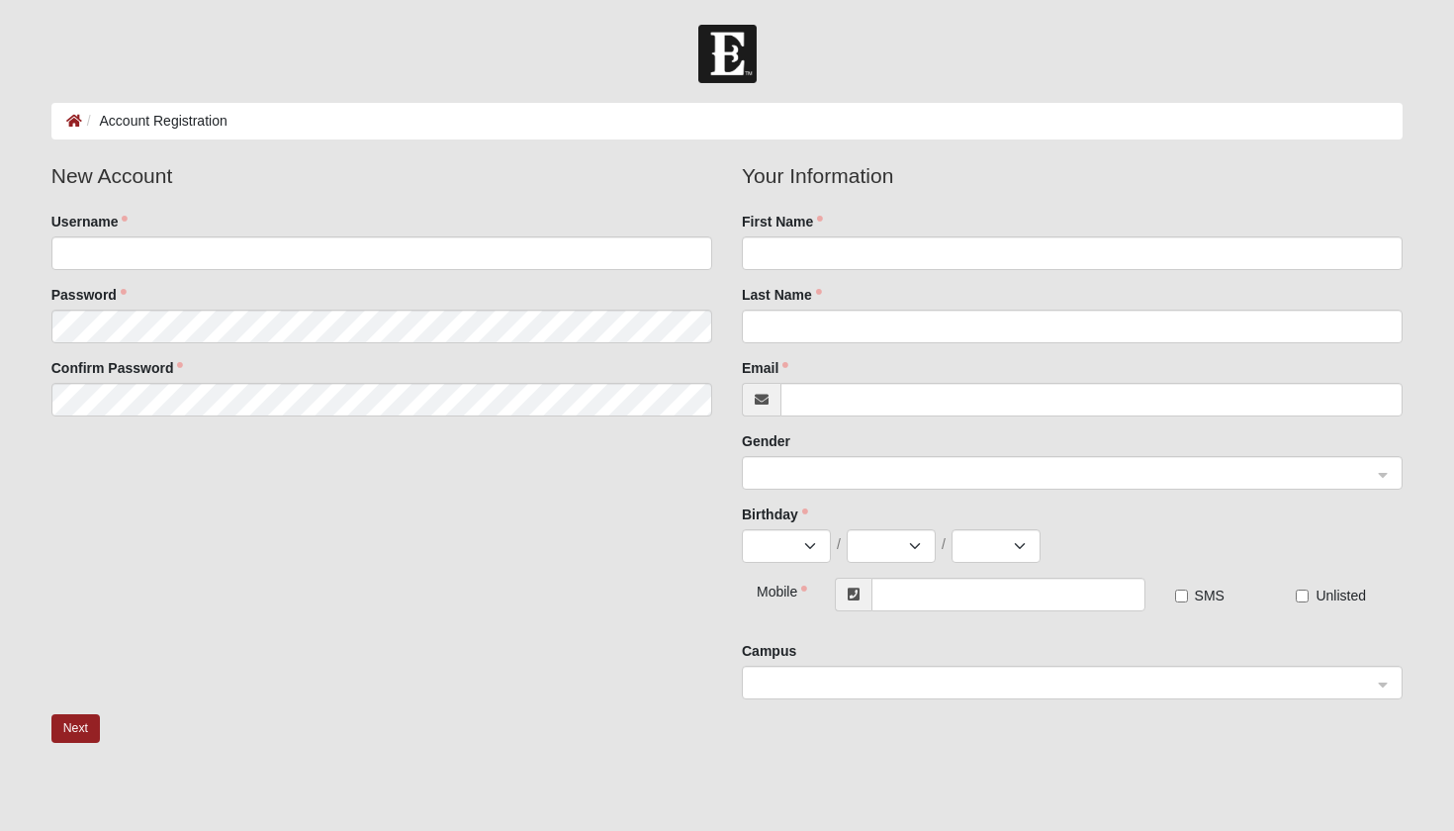
click at [62, 123] on ol "Account Registration" at bounding box center [727, 121] width 1352 height 37
click at [69, 123] on icon at bounding box center [74, 121] width 16 height 14
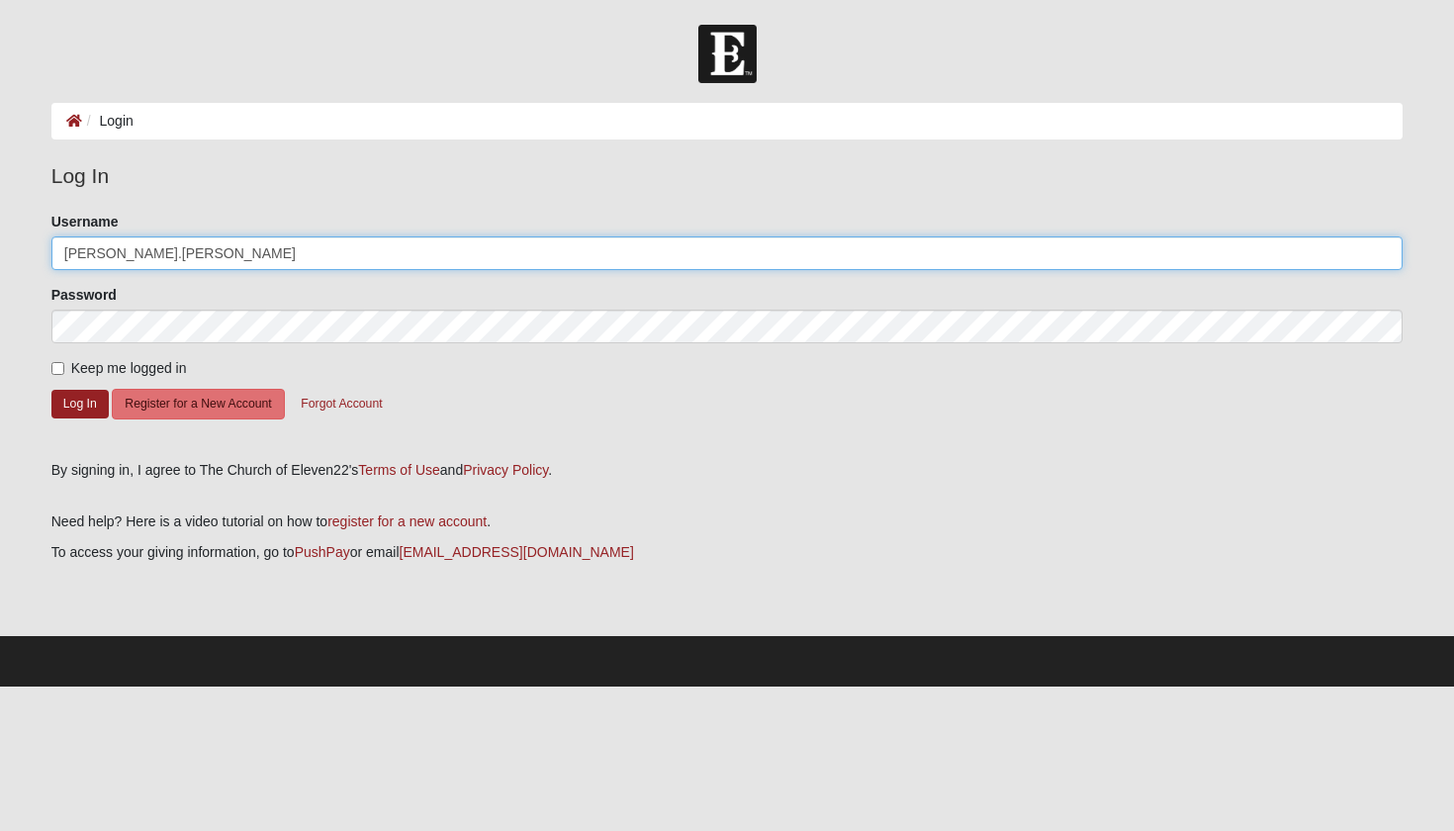
type input "Eliza.Kunz"
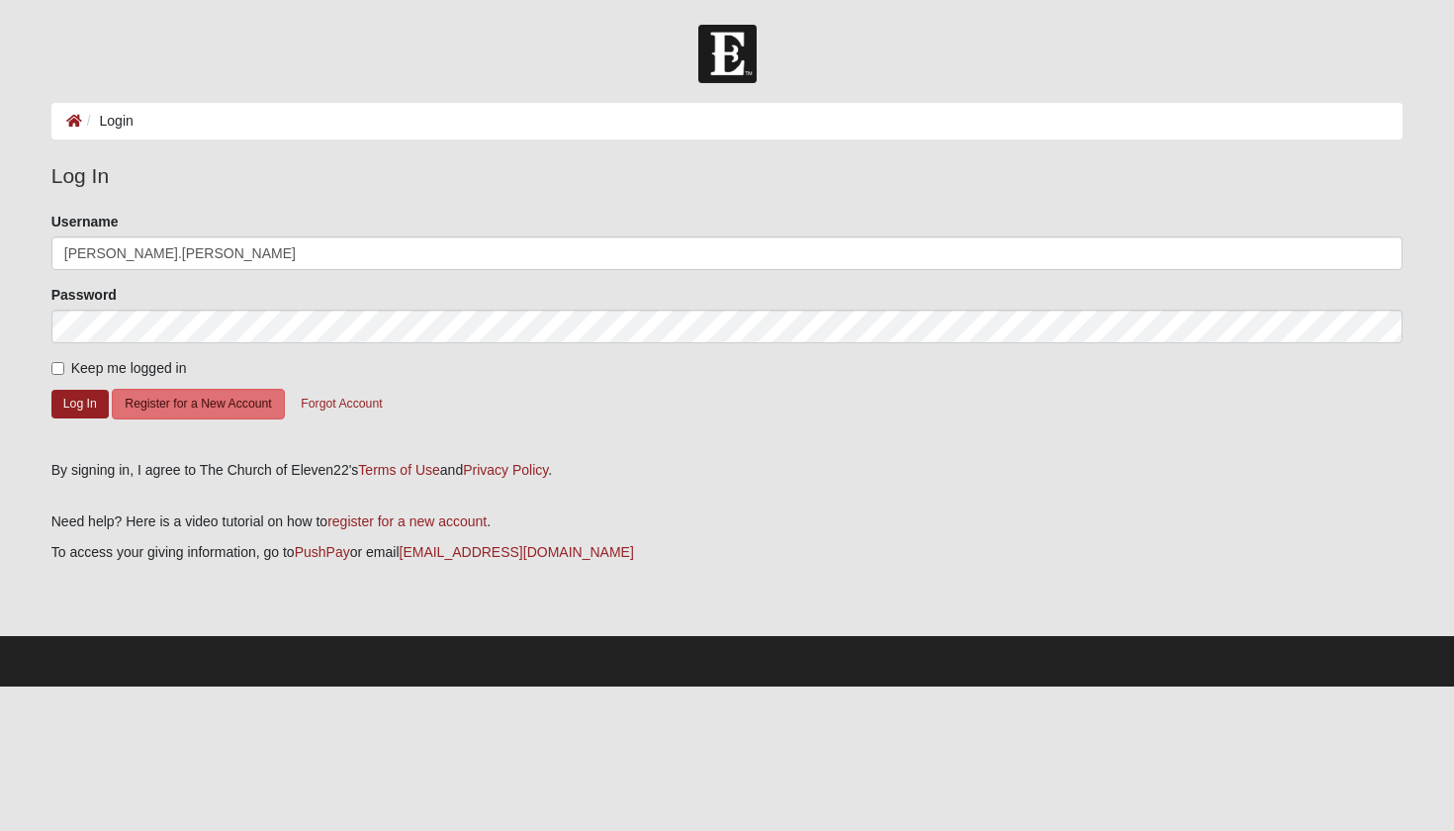
click at [110, 365] on span "Keep me logged in" at bounding box center [129, 368] width 116 height 16
click at [64, 365] on input "Keep me logged in" at bounding box center [57, 368] width 13 height 13
checkbox input "true"
click at [89, 397] on button "Log In" at bounding box center [79, 404] width 57 height 29
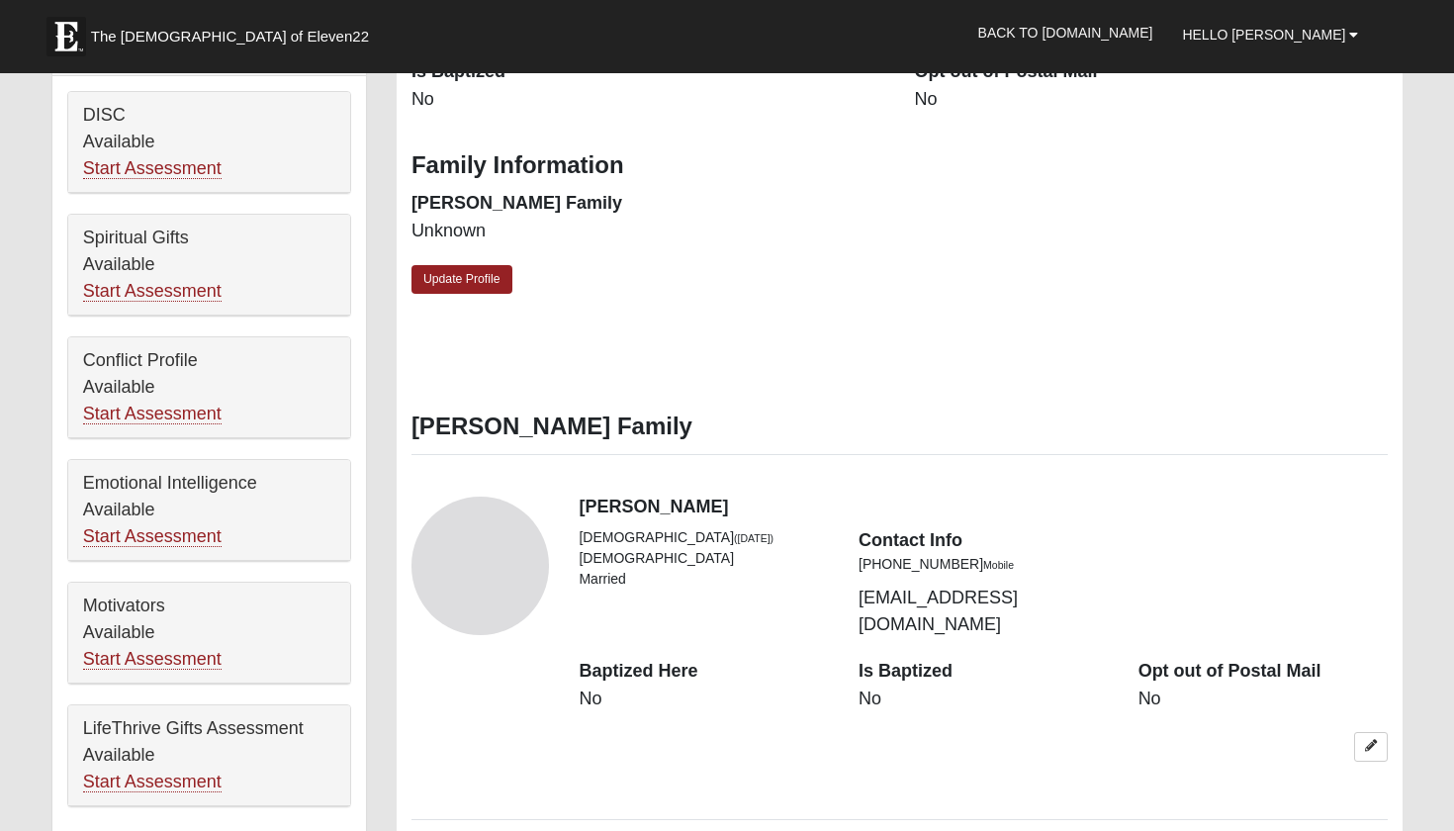
scroll to position [768, 0]
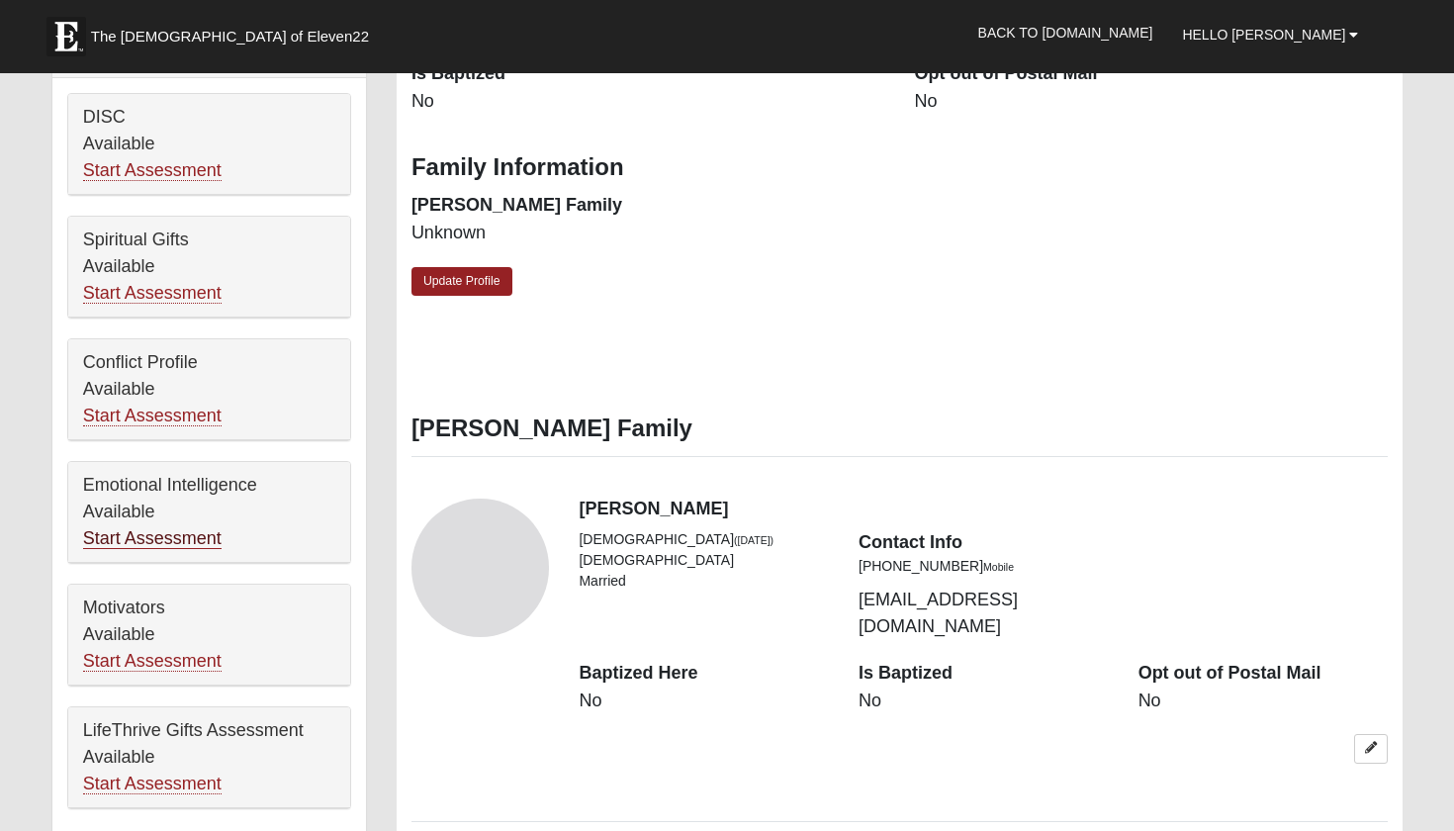
click at [170, 538] on link "Start Assessment" at bounding box center [152, 538] width 138 height 21
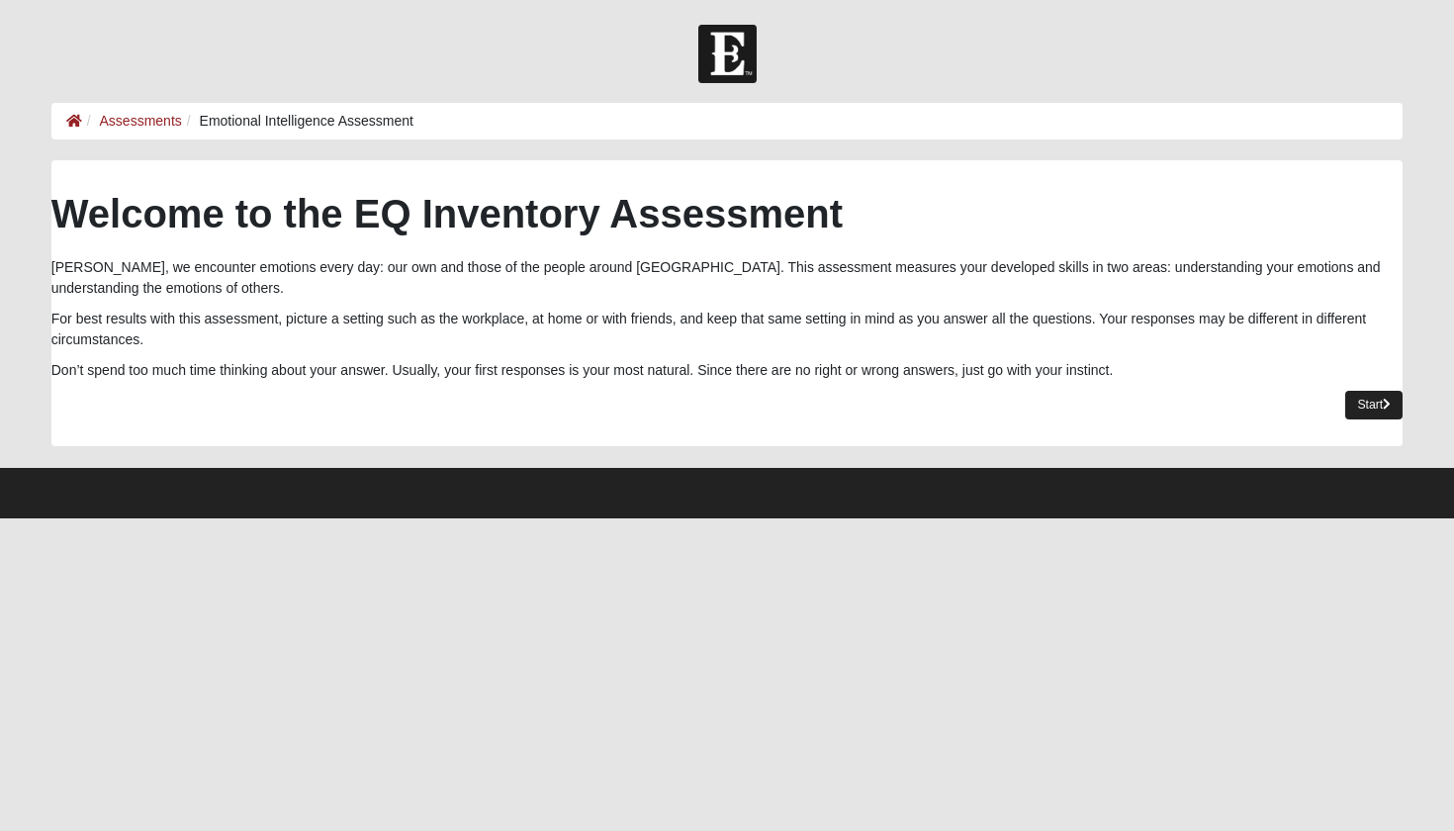
click at [1351, 409] on link "Start" at bounding box center [1373, 405] width 57 height 29
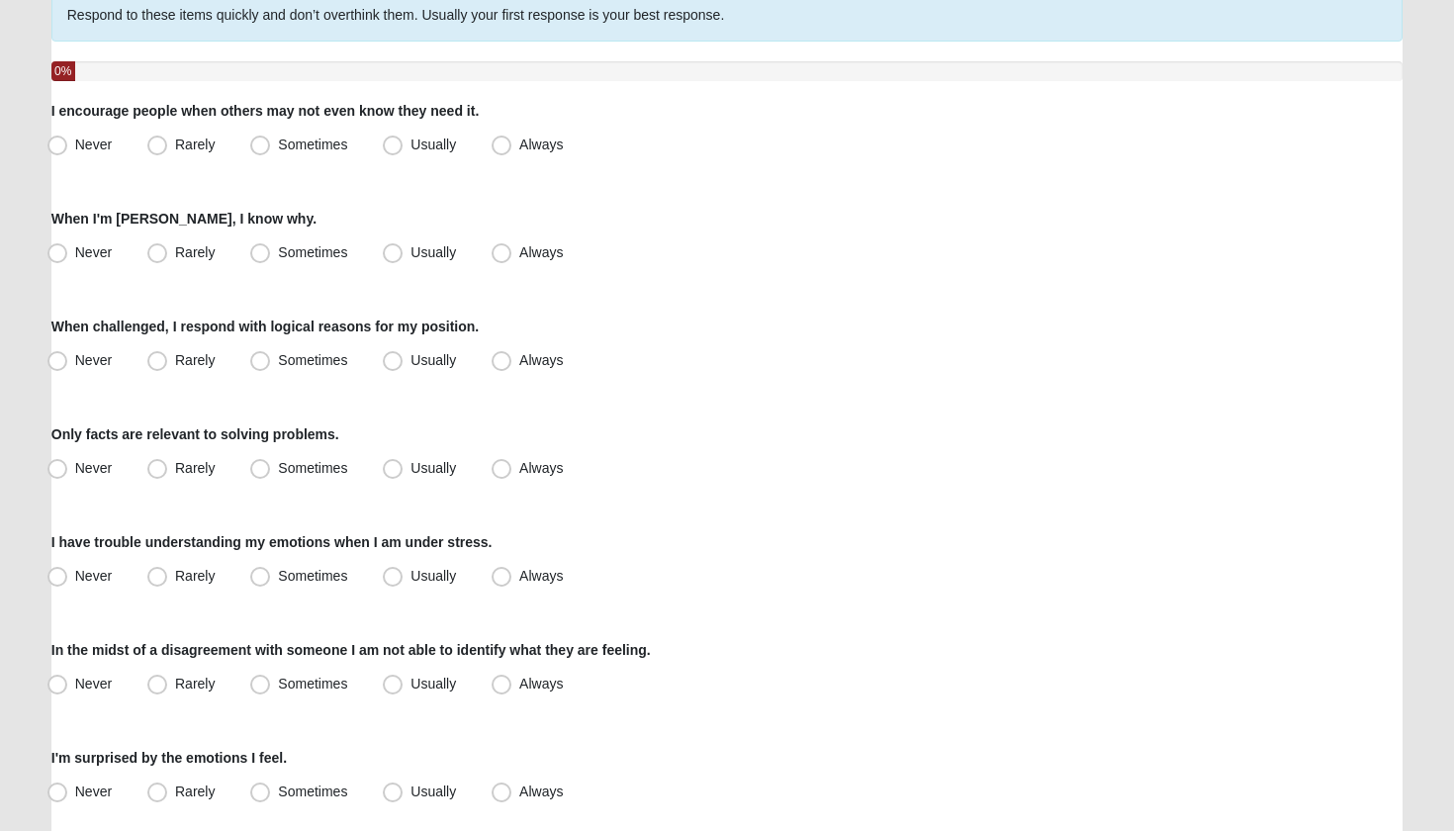
scroll to position [172, 0]
click at [519, 146] on span "Always" at bounding box center [541, 143] width 44 height 16
click at [501, 146] on input "Always" at bounding box center [505, 143] width 13 height 13
radio input "true"
click at [342, 249] on span "Sometimes" at bounding box center [312, 251] width 69 height 16
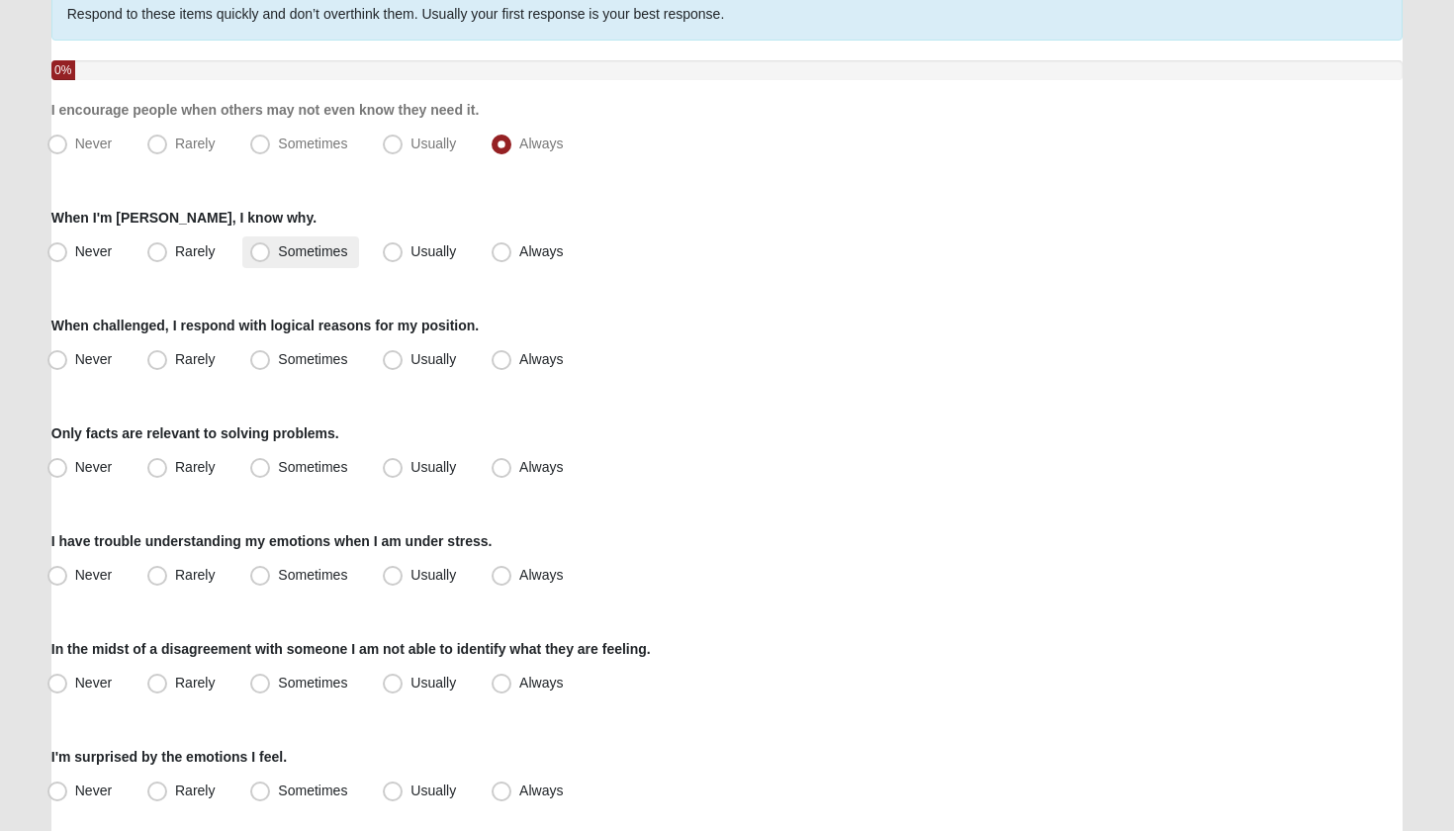
click at [271, 249] on input "Sometimes" at bounding box center [264, 251] width 13 height 13
radio input "true"
click at [425, 257] on span "Usually" at bounding box center [432, 251] width 45 height 16
click at [403, 257] on input "Usually" at bounding box center [397, 251] width 13 height 13
radio input "true"
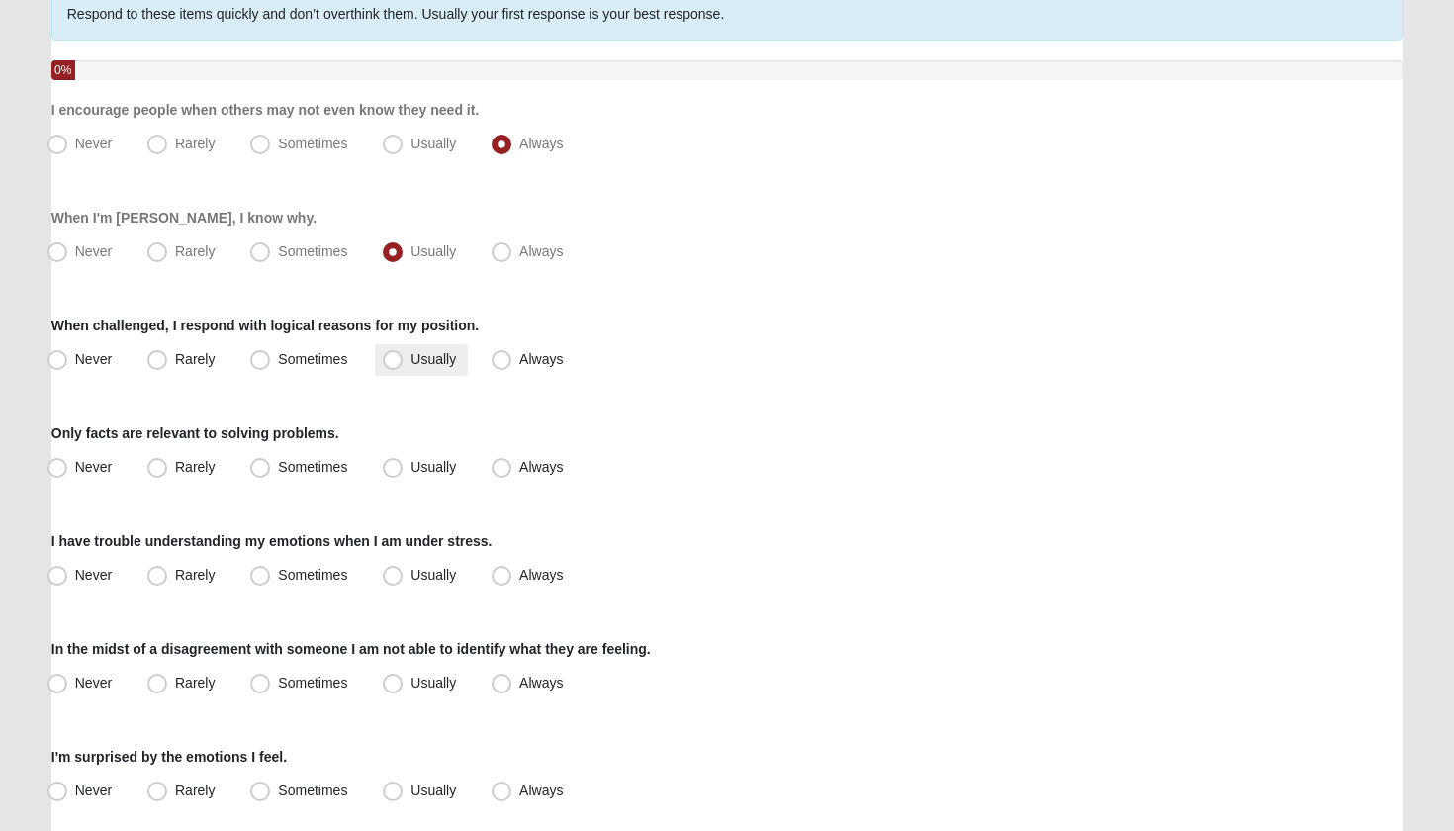
click at [430, 359] on span "Usually" at bounding box center [432, 359] width 45 height 16
click at [403, 359] on input "Usually" at bounding box center [397, 359] width 13 height 13
radio input "true"
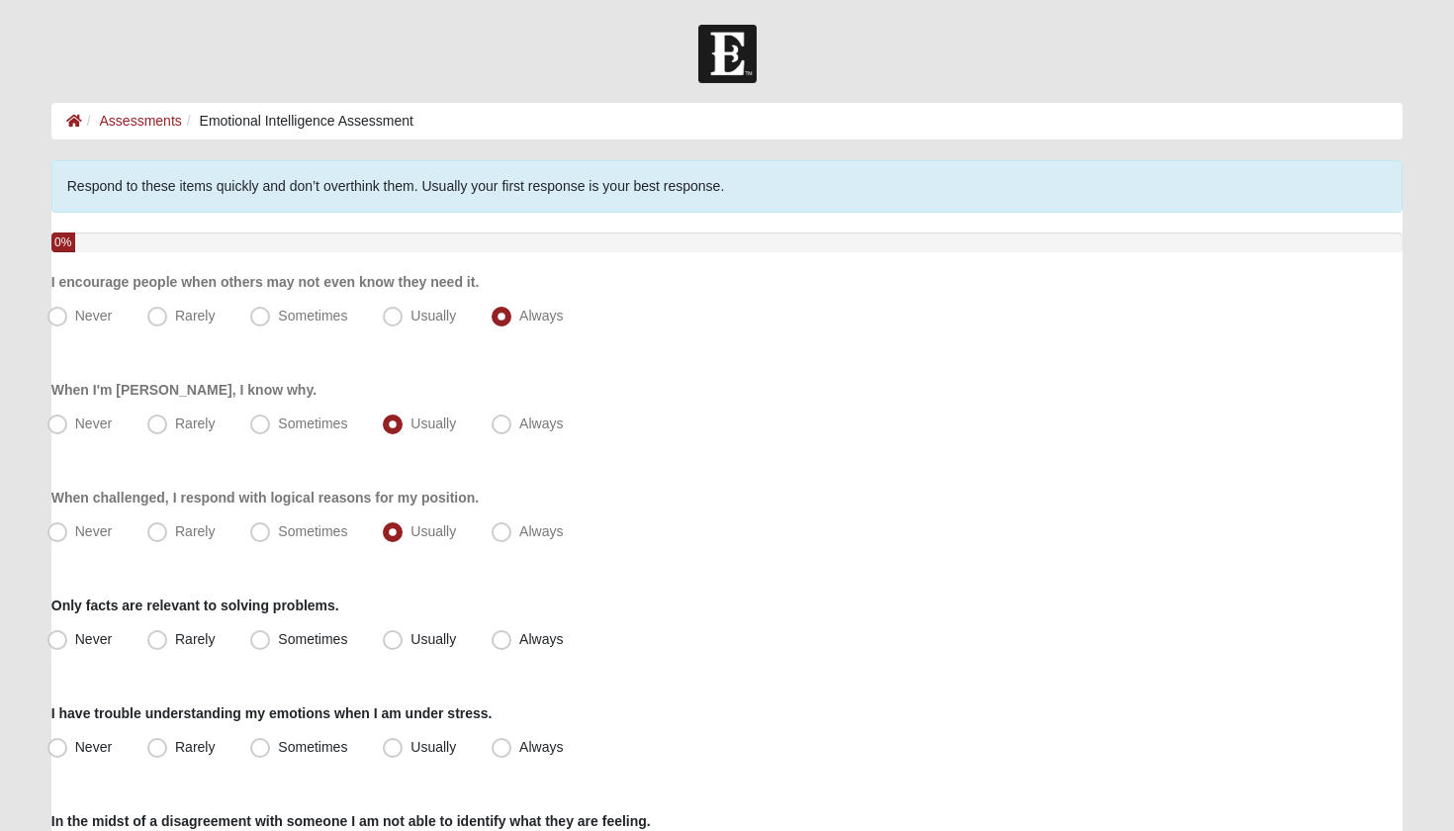
scroll to position [0, 0]
click at [735, 49] on img at bounding box center [727, 54] width 58 height 58
click at [74, 121] on icon at bounding box center [74, 121] width 16 height 14
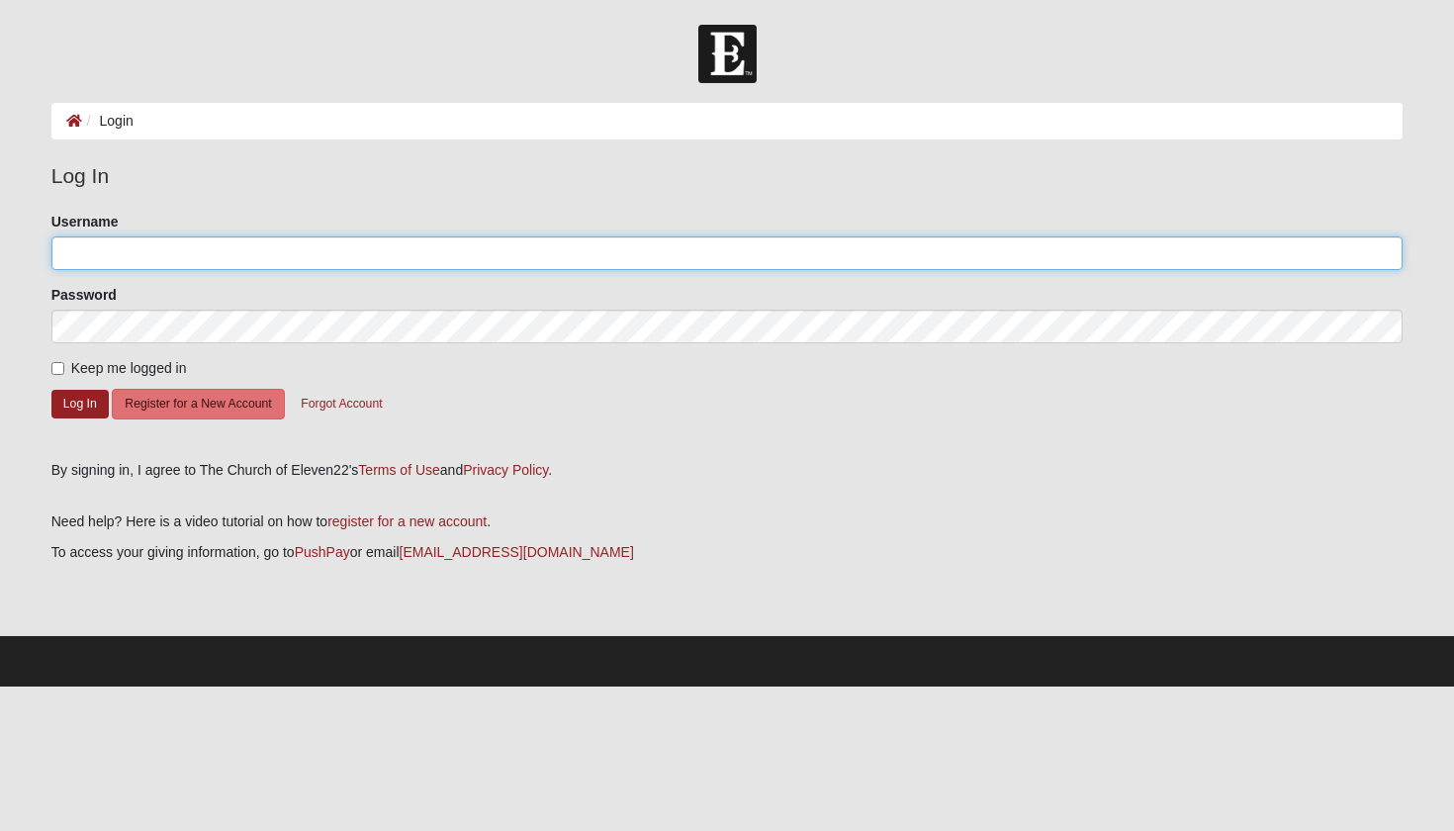
type input "[PERSON_NAME].[PERSON_NAME]"
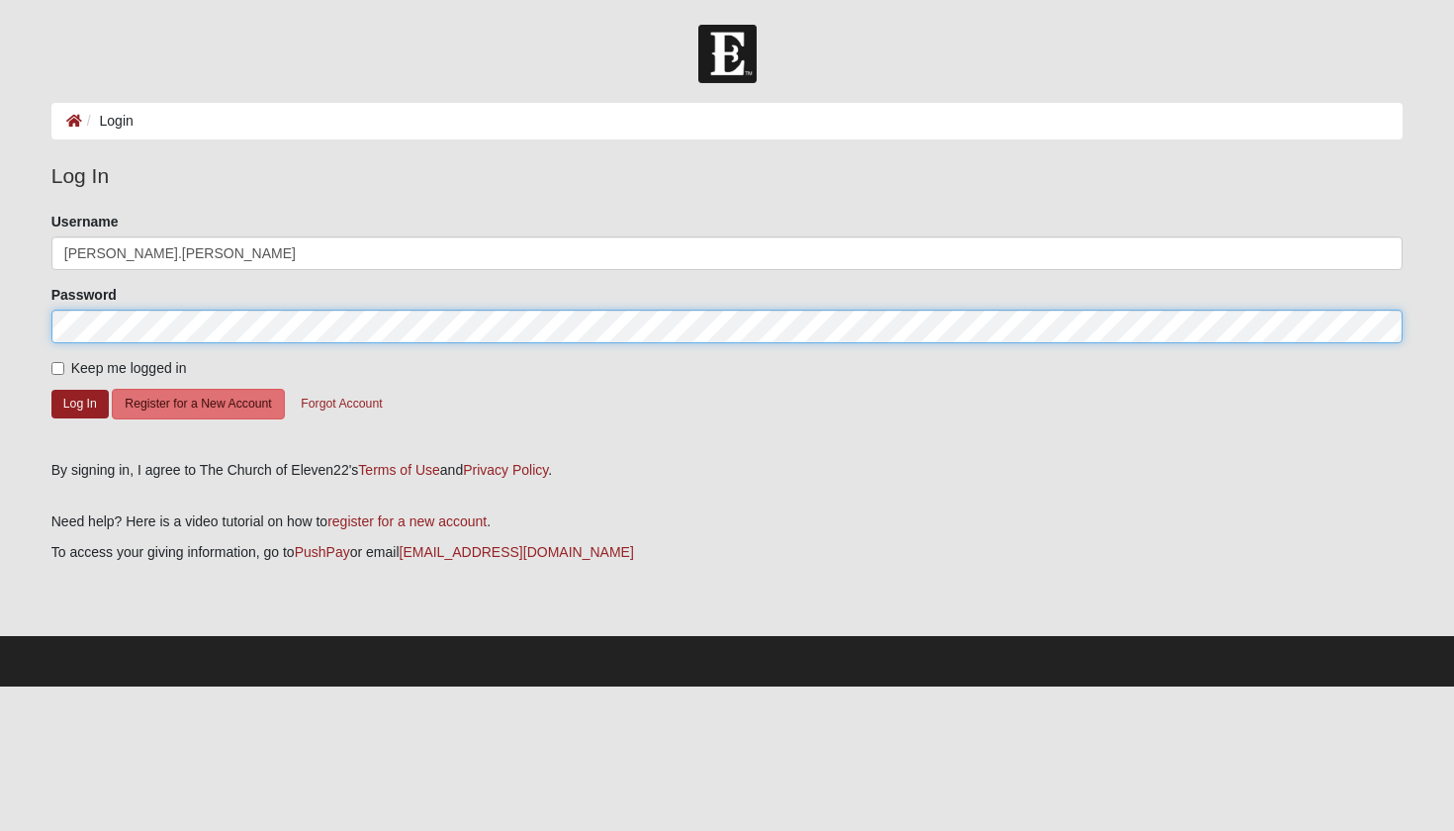
click at [79, 402] on button "Log In" at bounding box center [79, 404] width 57 height 29
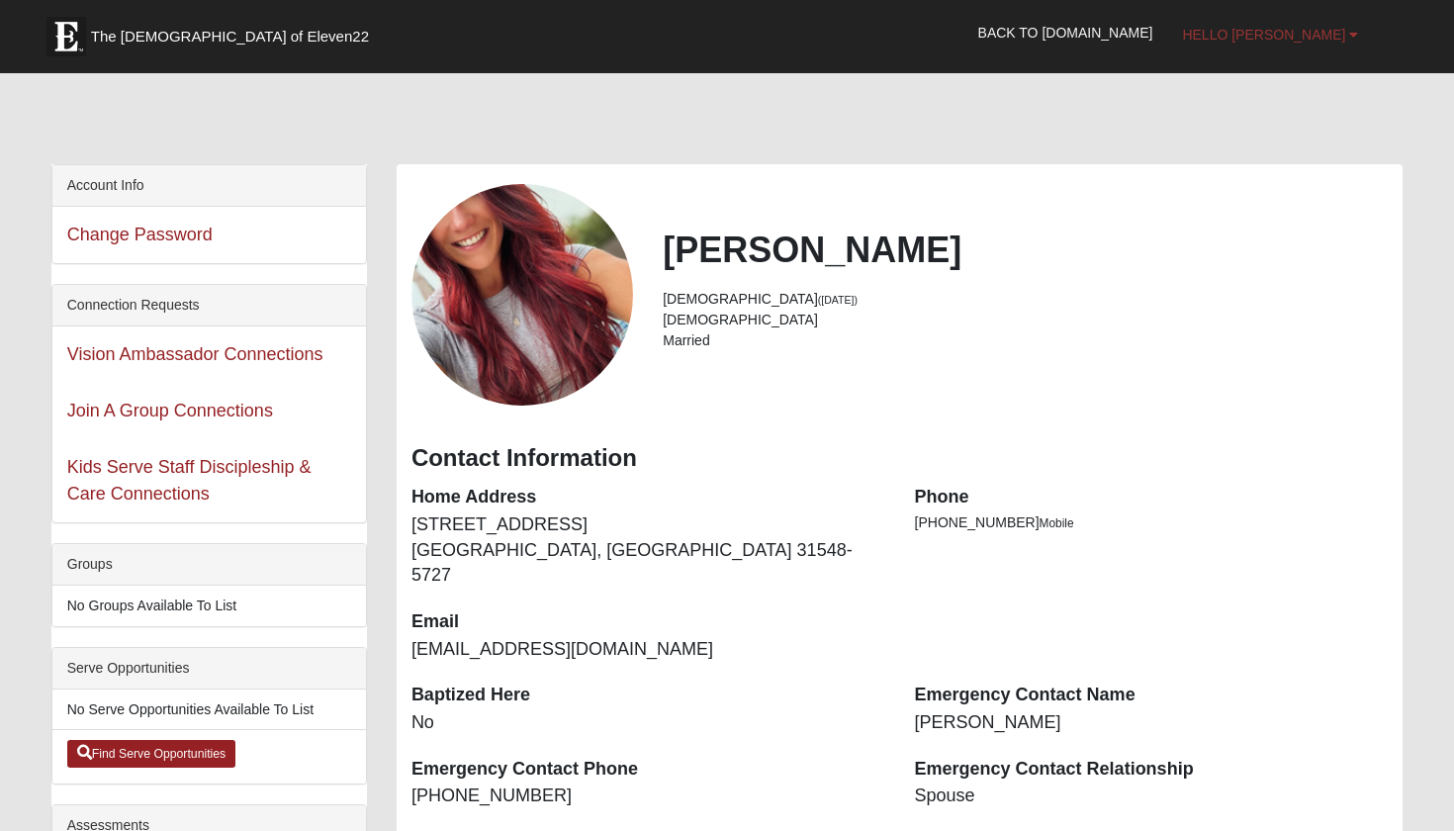
click at [1358, 40] on b at bounding box center [1353, 35] width 9 height 14
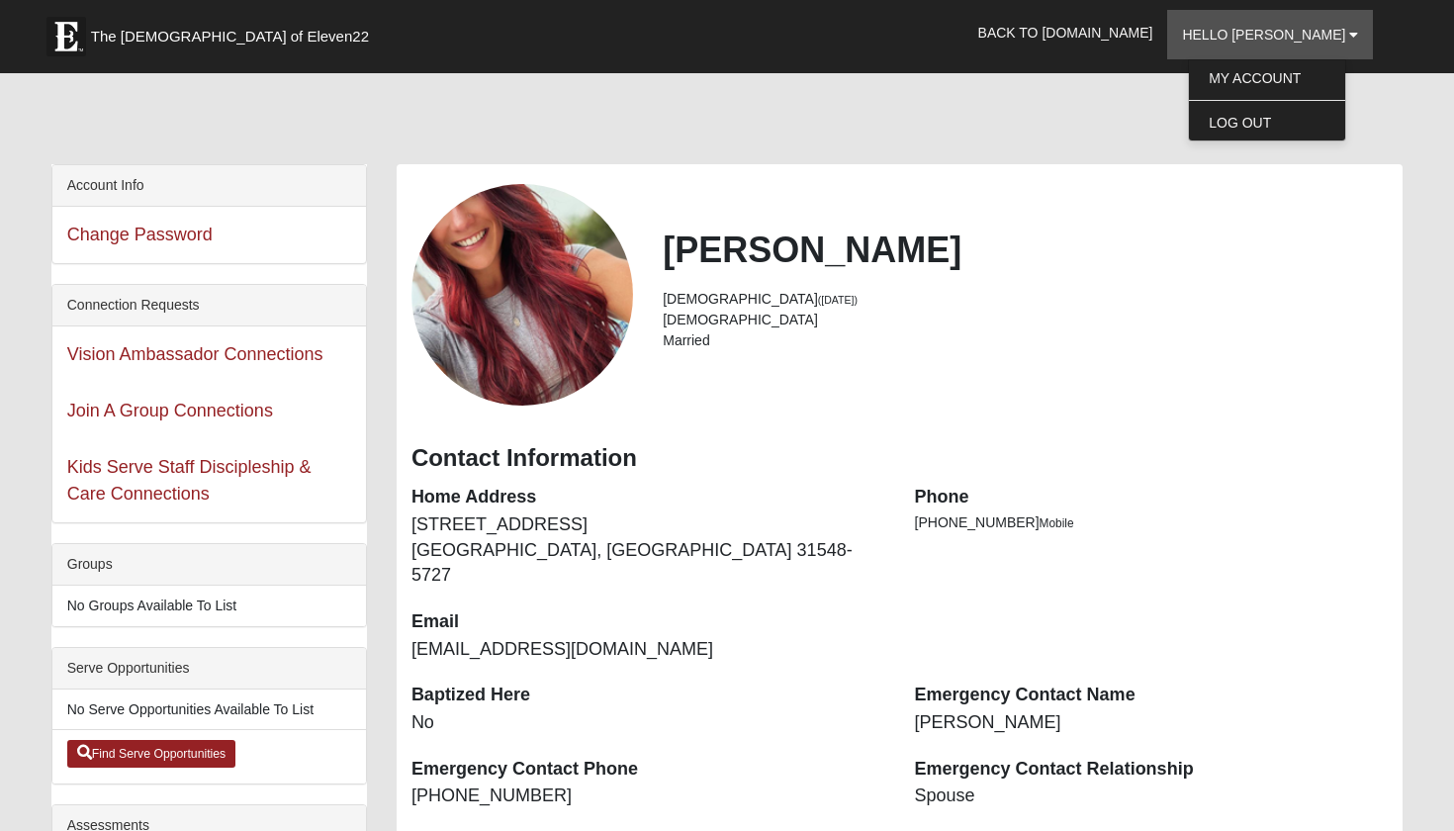
click at [934, 164] on div "[PERSON_NAME] [DEMOGRAPHIC_DATA] ([DATE]) [DEMOGRAPHIC_DATA] Married Contact In…" at bounding box center [900, 633] width 1006 height 939
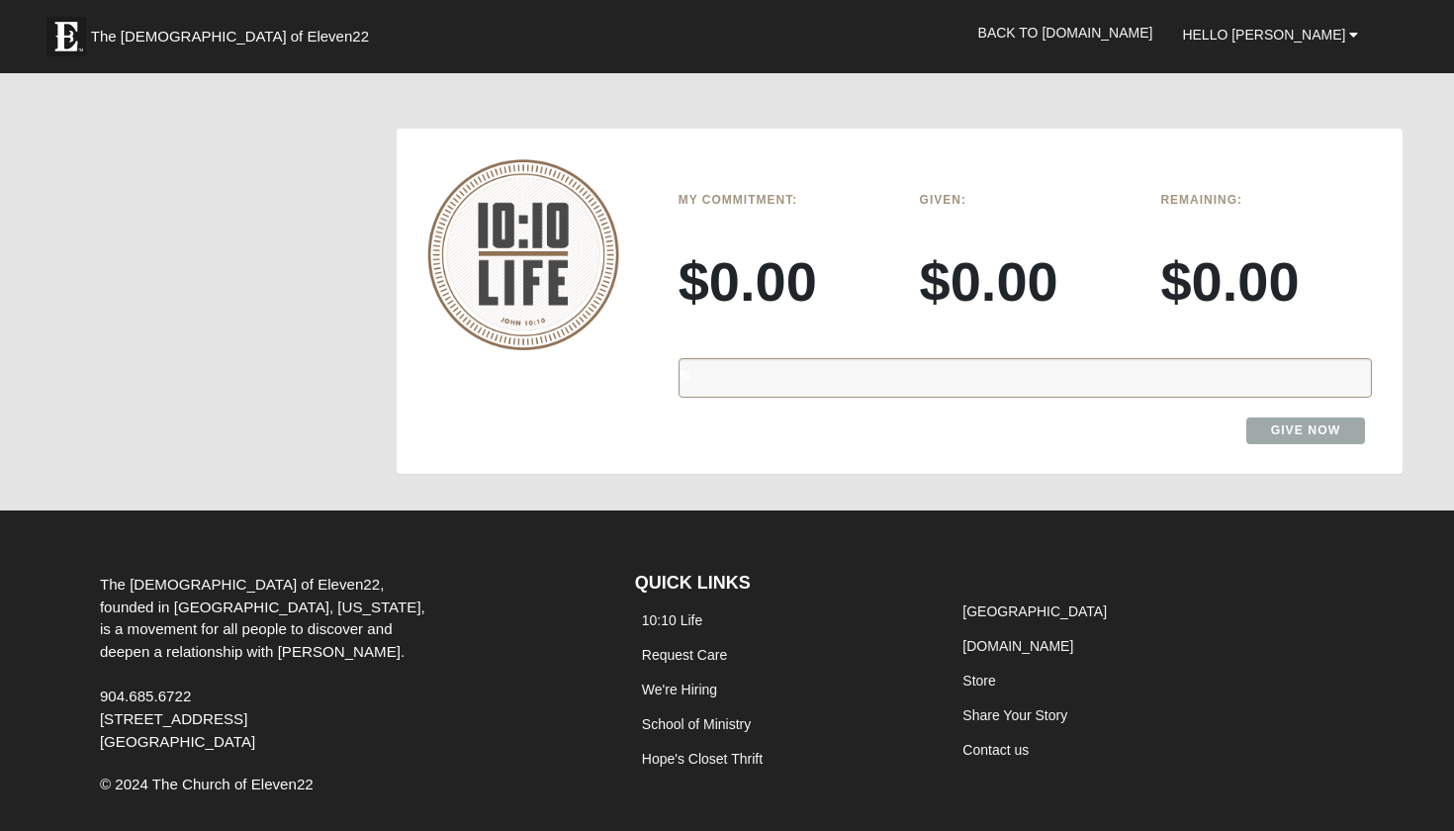
scroll to position [2917, 0]
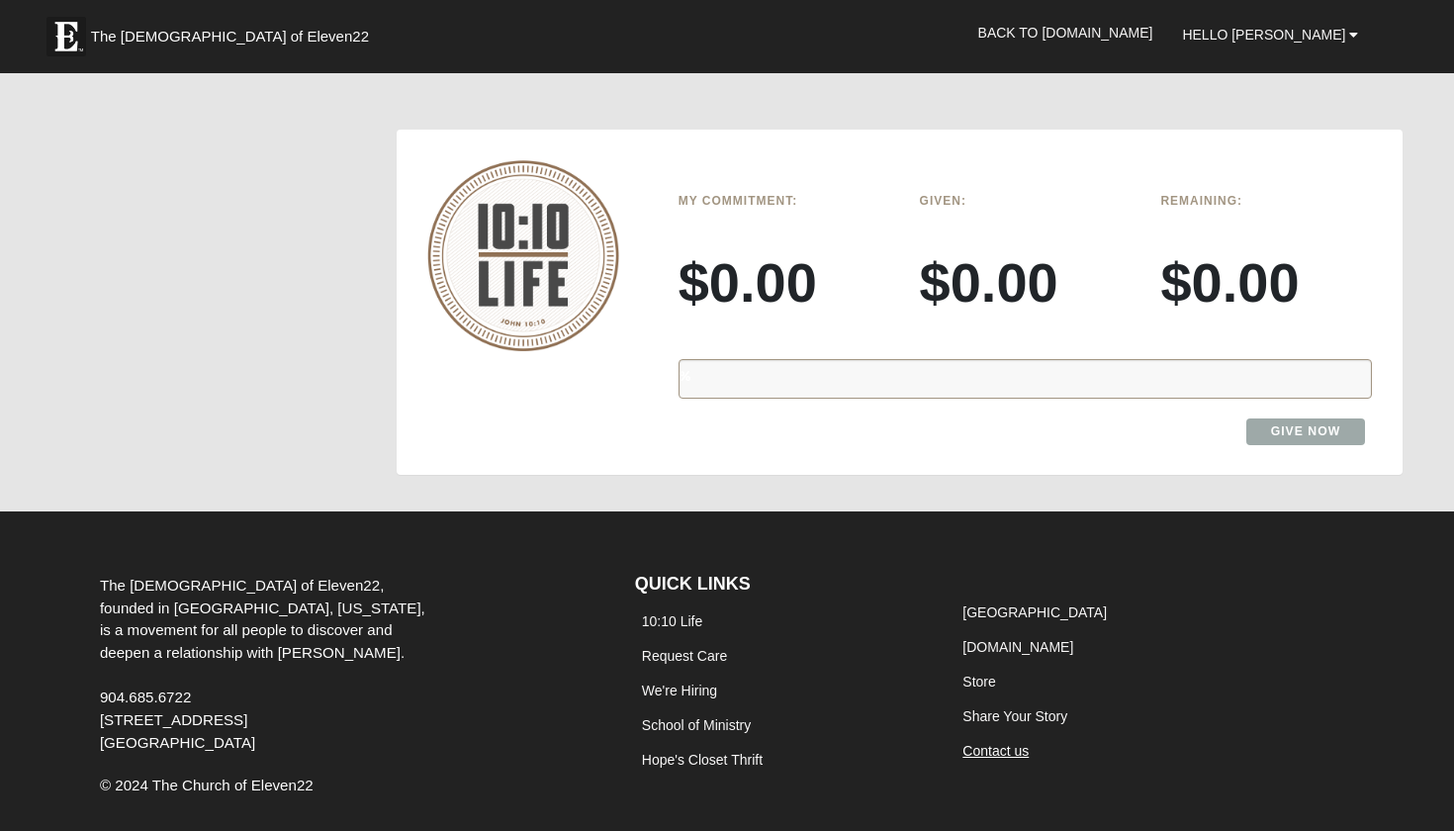
click at [992, 743] on link "Contact us" at bounding box center [995, 751] width 66 height 16
